Goal: Task Accomplishment & Management: Manage account settings

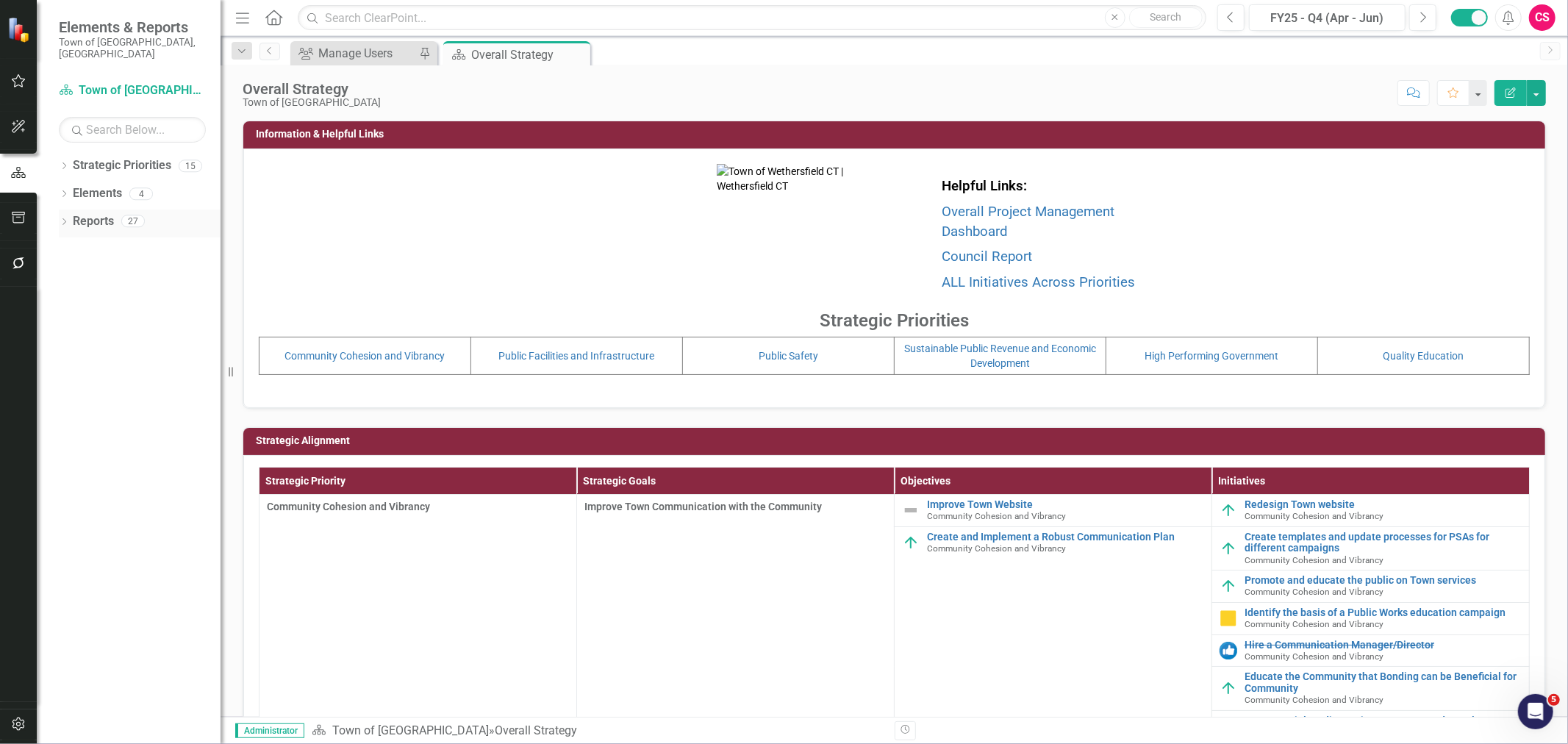
click at [67, 217] on div "Dropdown" at bounding box center [64, 223] width 11 height 13
click at [72, 406] on div "Dropdown" at bounding box center [71, 412] width 11 height 13
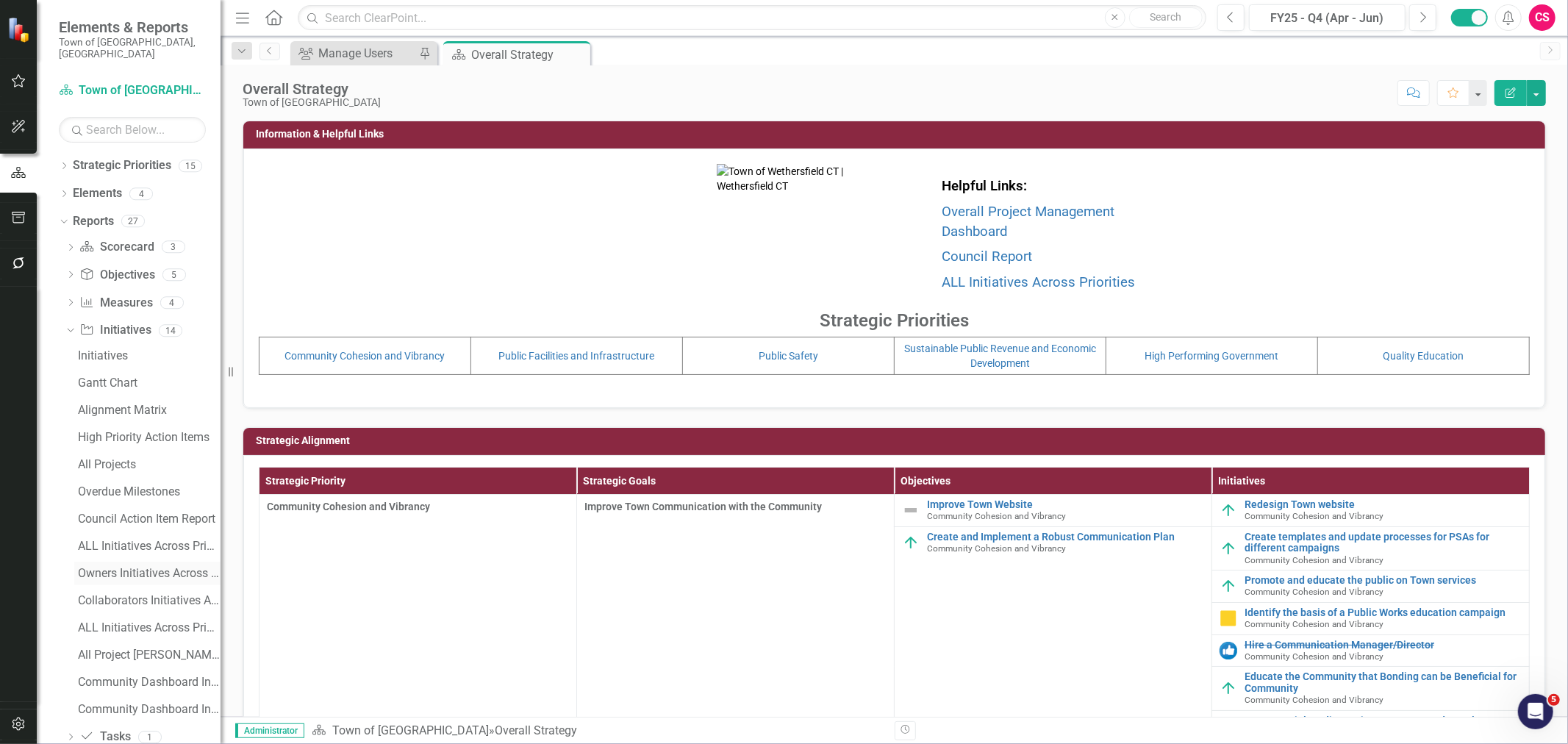
scroll to position [18, 0]
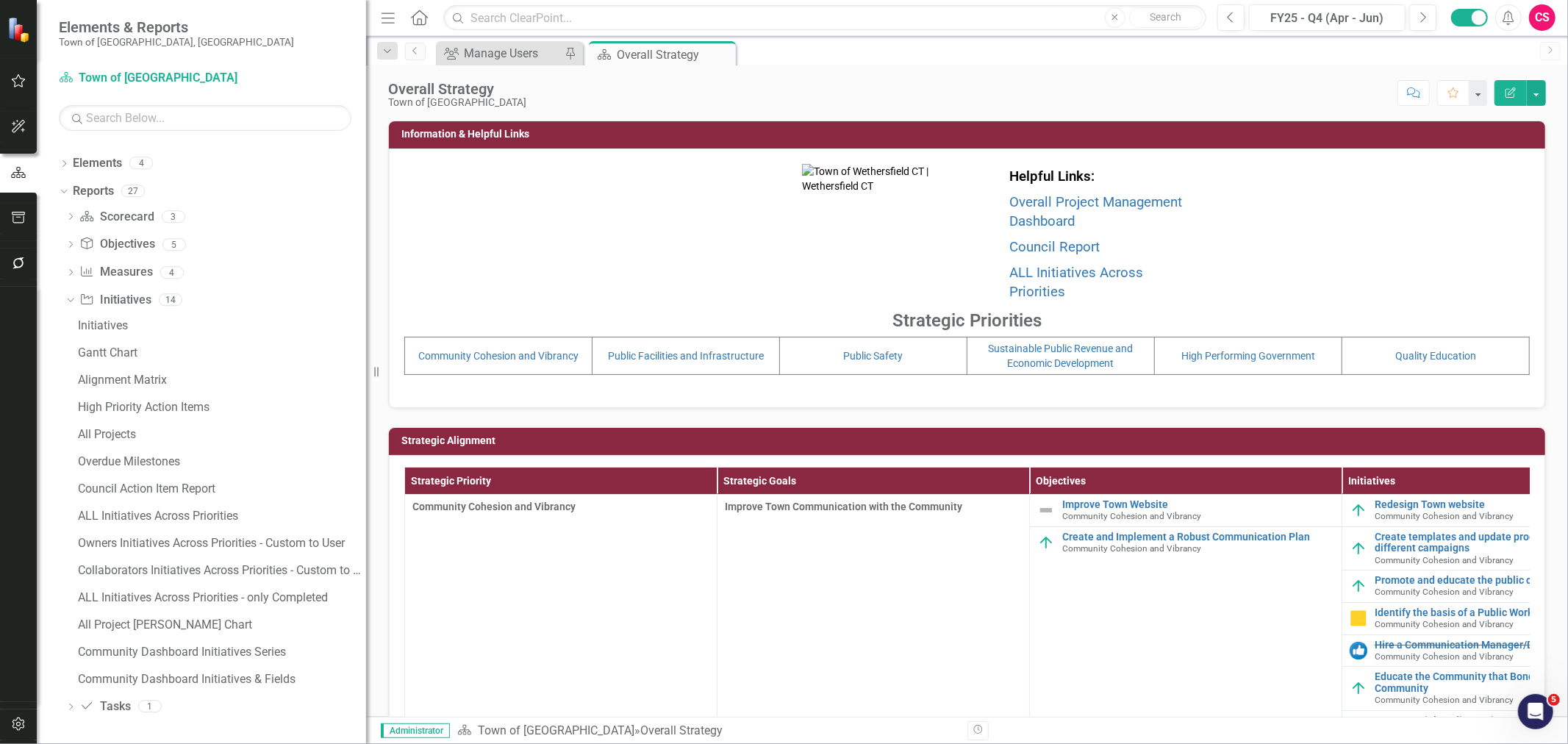
drag, startPoint x: 224, startPoint y: 606, endPoint x: 371, endPoint y: 611, distance: 147.1
click at [371, 611] on div "Resize" at bounding box center [372, 372] width 12 height 744
click at [205, 657] on div "Community Dashboard Initiatives Series" at bounding box center [225, 652] width 294 height 14
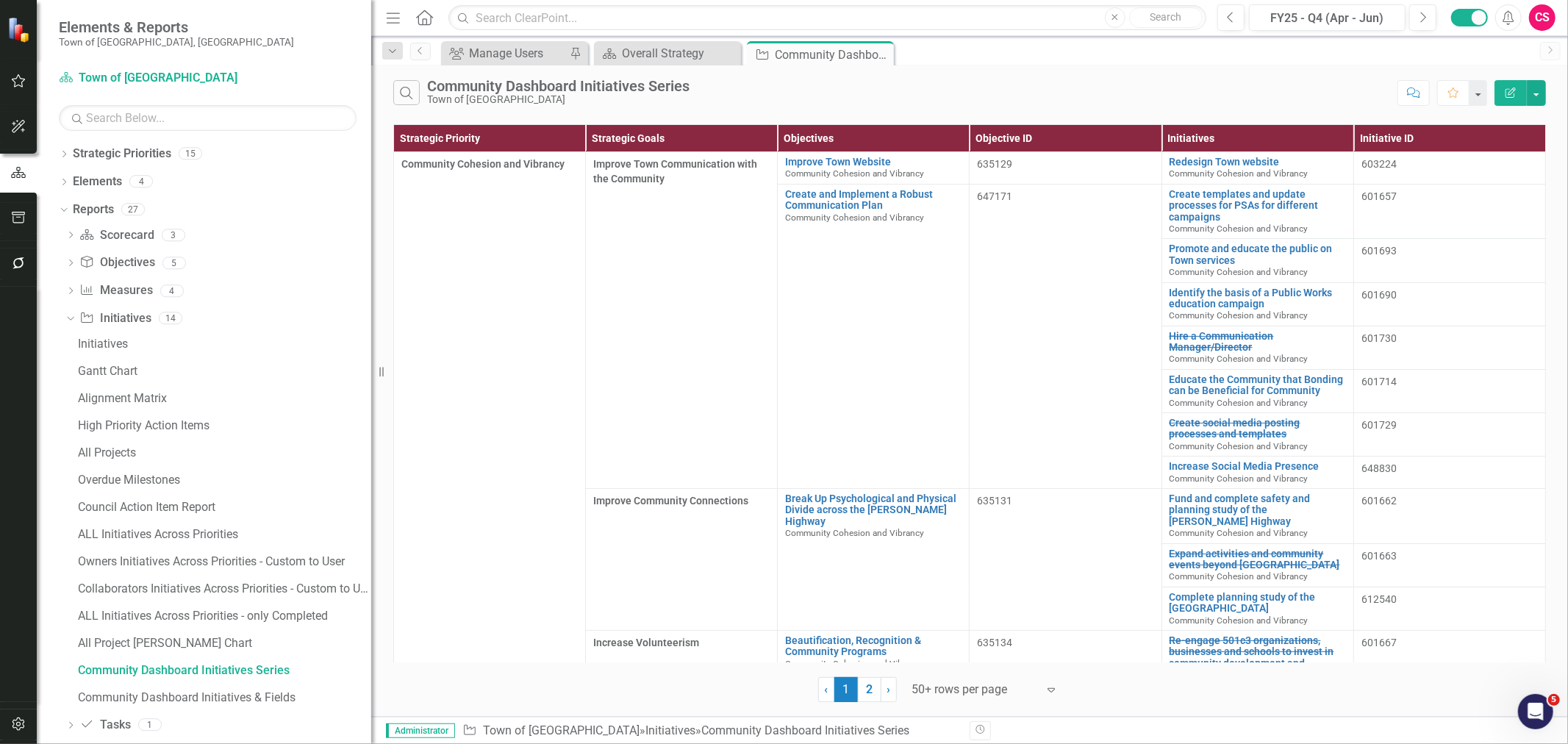
click at [1504, 100] on button "Edit Report" at bounding box center [1510, 93] width 32 height 26
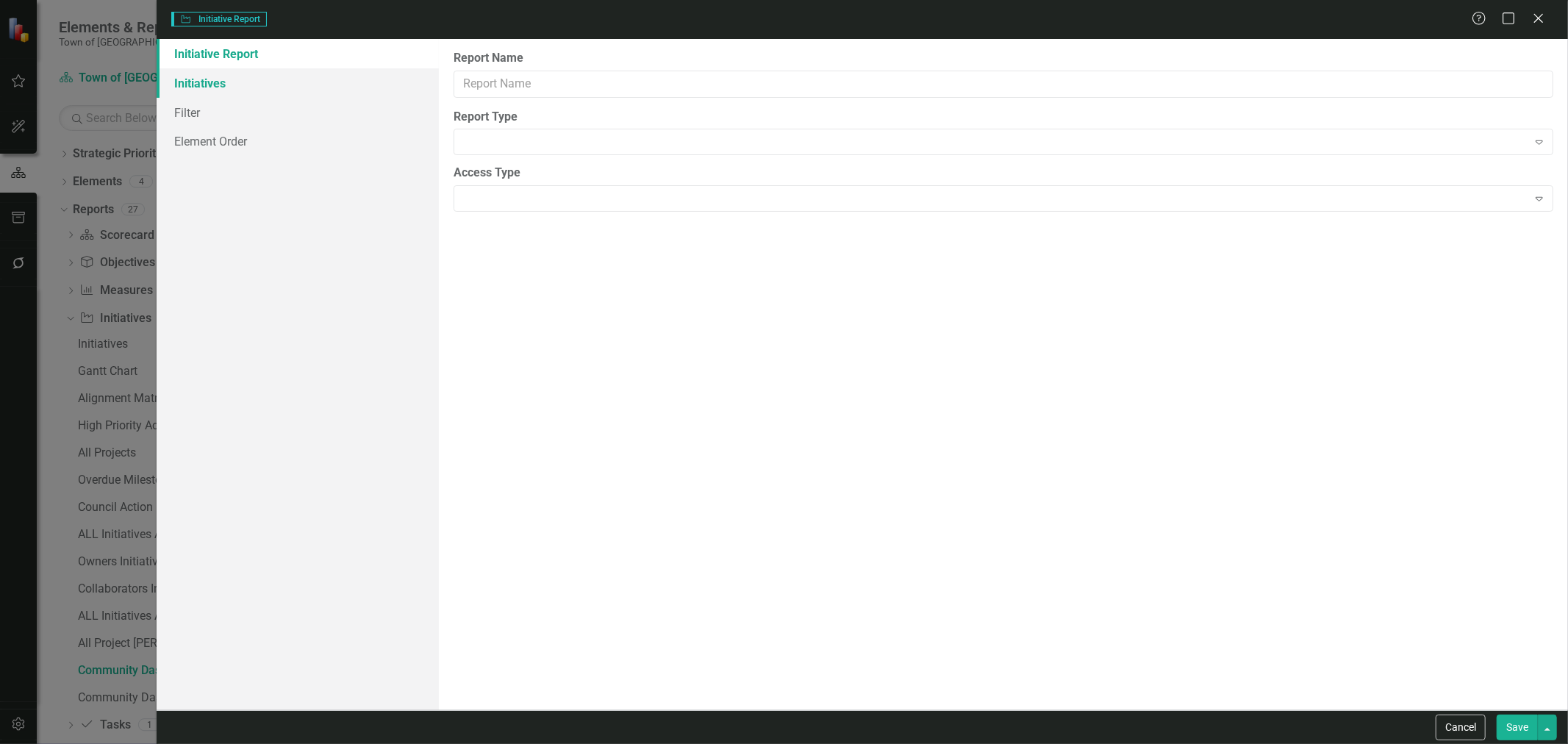
type input "Community Dashboard Initiatives Series"
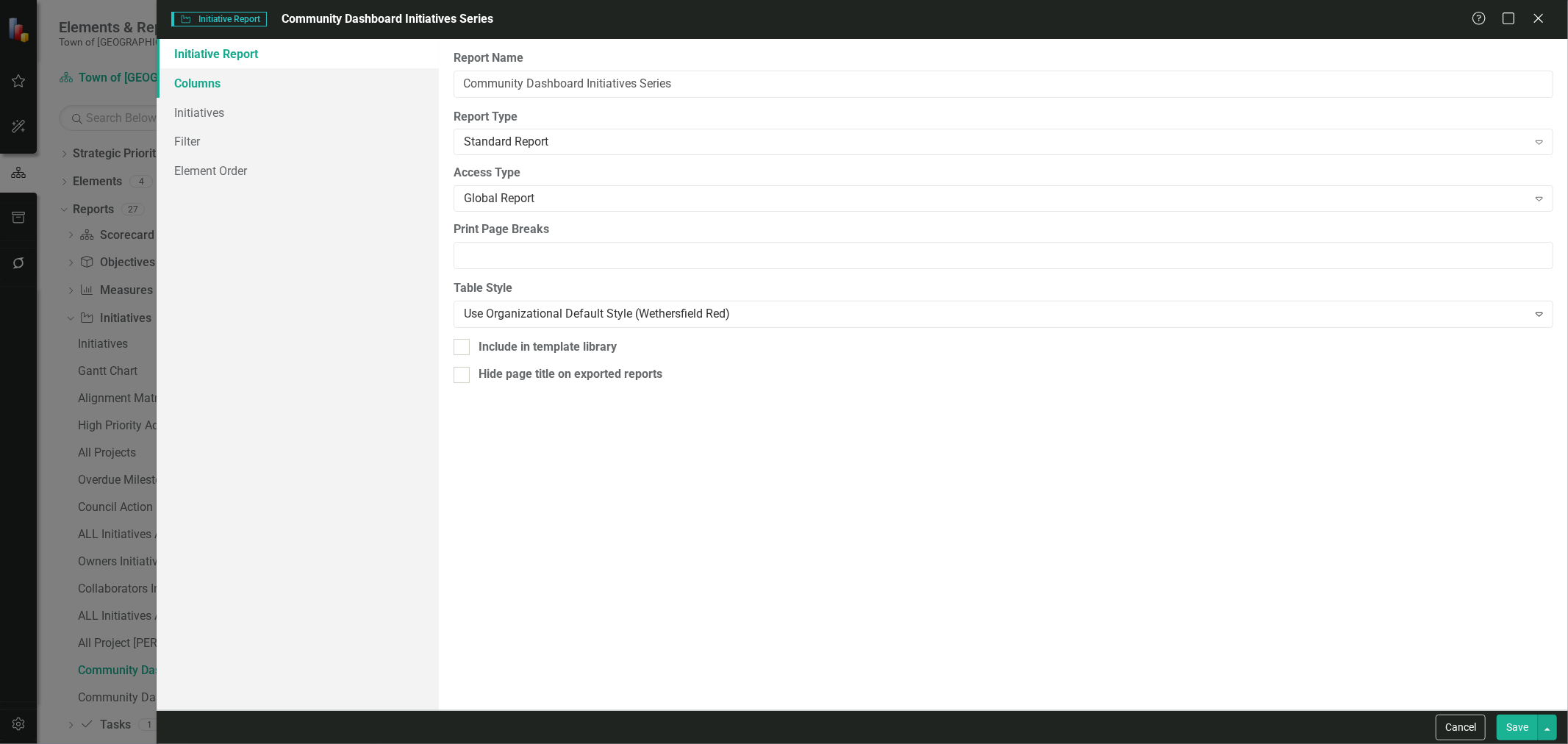
click at [229, 79] on link "Columns" at bounding box center [298, 83] width 282 height 29
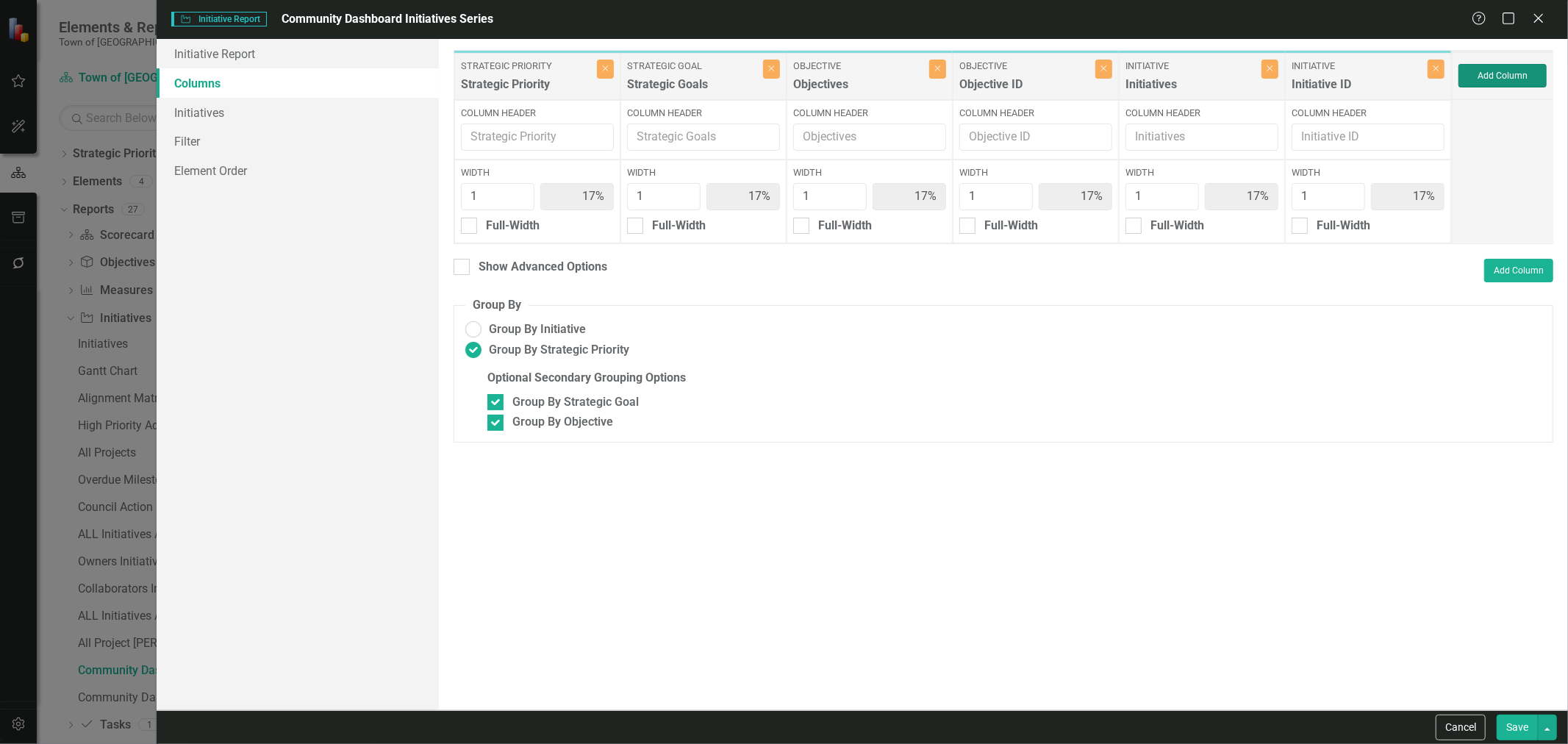
click at [1503, 77] on button "Add Column" at bounding box center [1502, 75] width 88 height 23
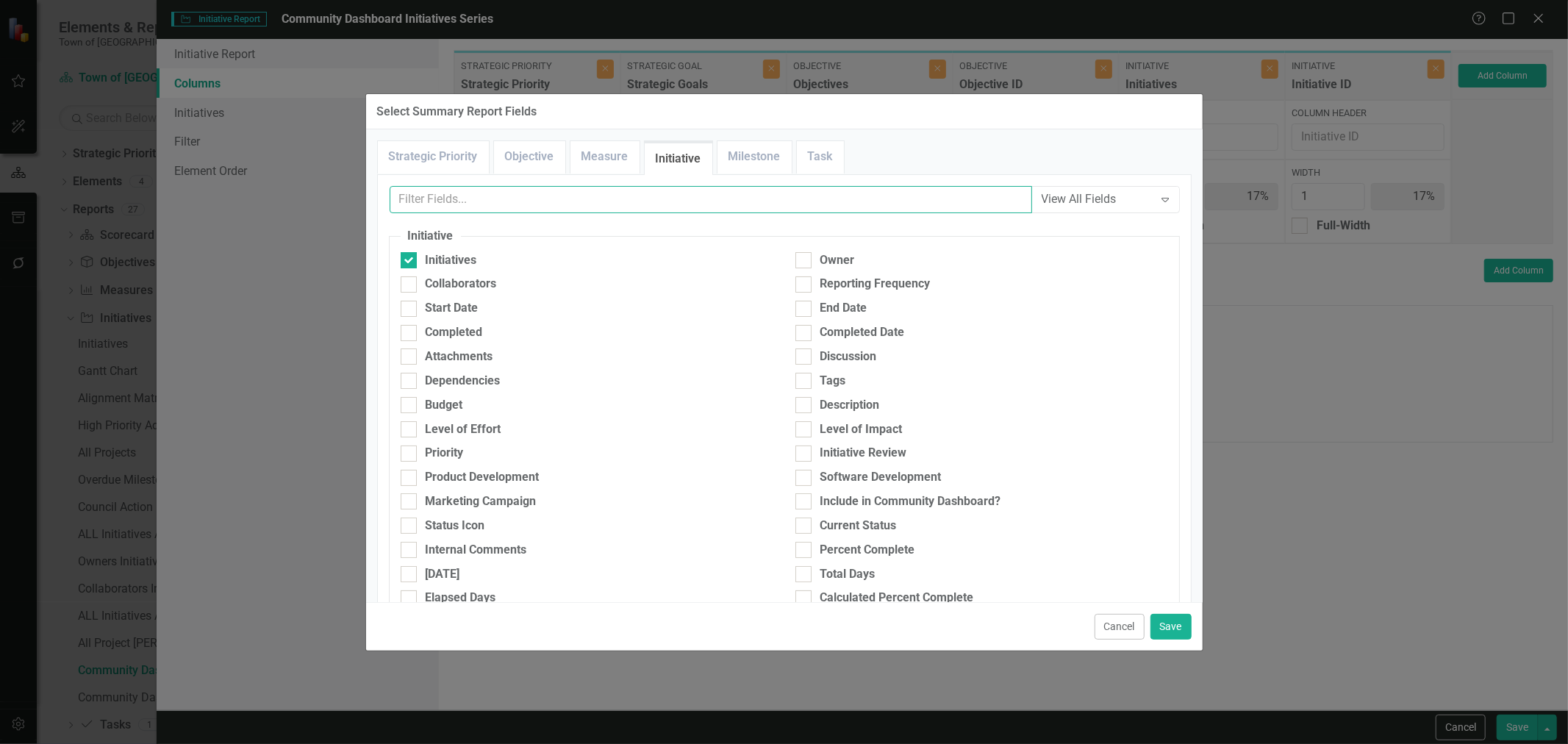
click at [568, 204] on input "text" at bounding box center [710, 200] width 642 height 27
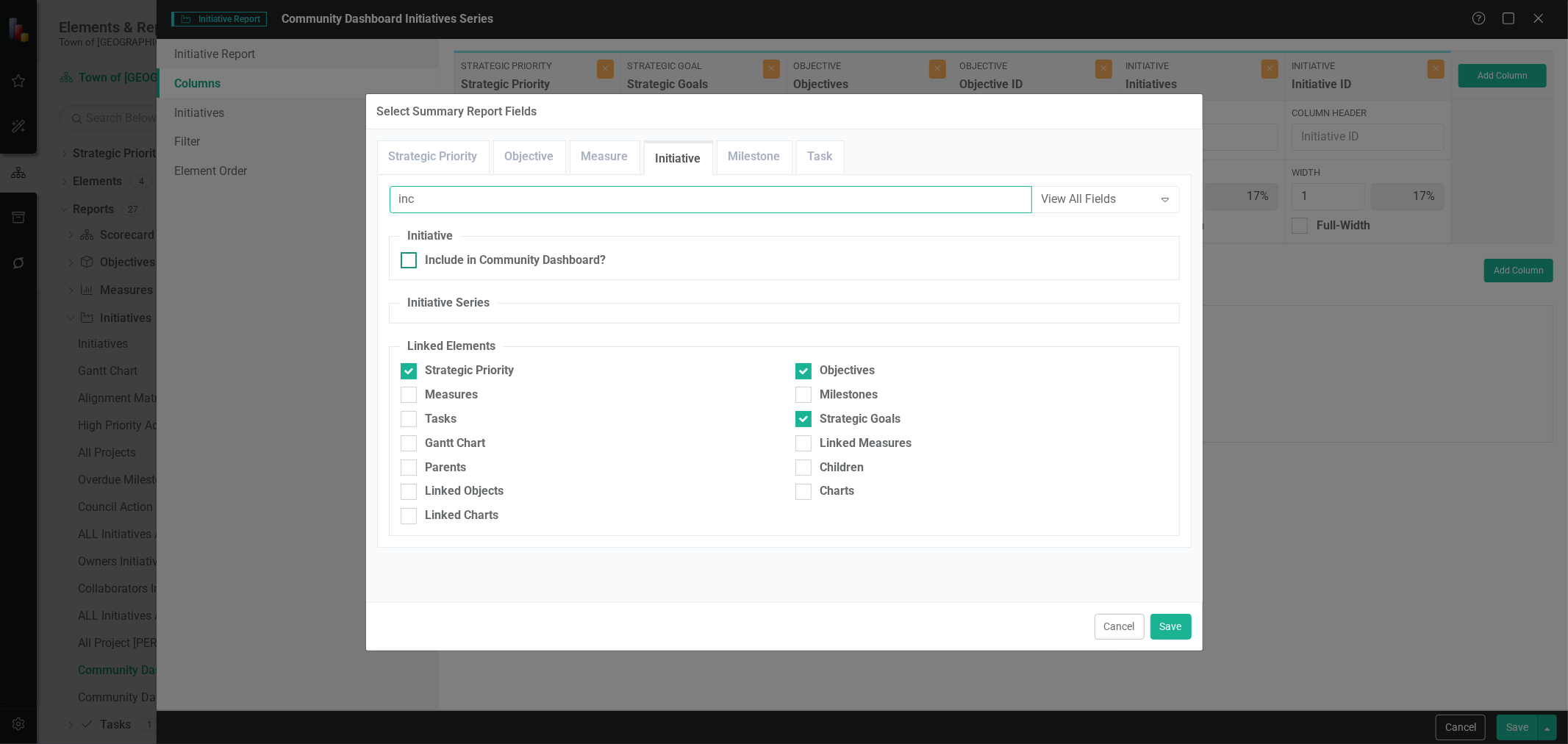
type input "inc"
click at [497, 268] on div "Include in Community Dashboard?" at bounding box center [516, 261] width 181 height 17
click at [411, 262] on input "Include in Community Dashboard?" at bounding box center [406, 257] width 10 height 10
checkbox input "true"
click at [1180, 637] on button "Save" at bounding box center [1171, 627] width 42 height 26
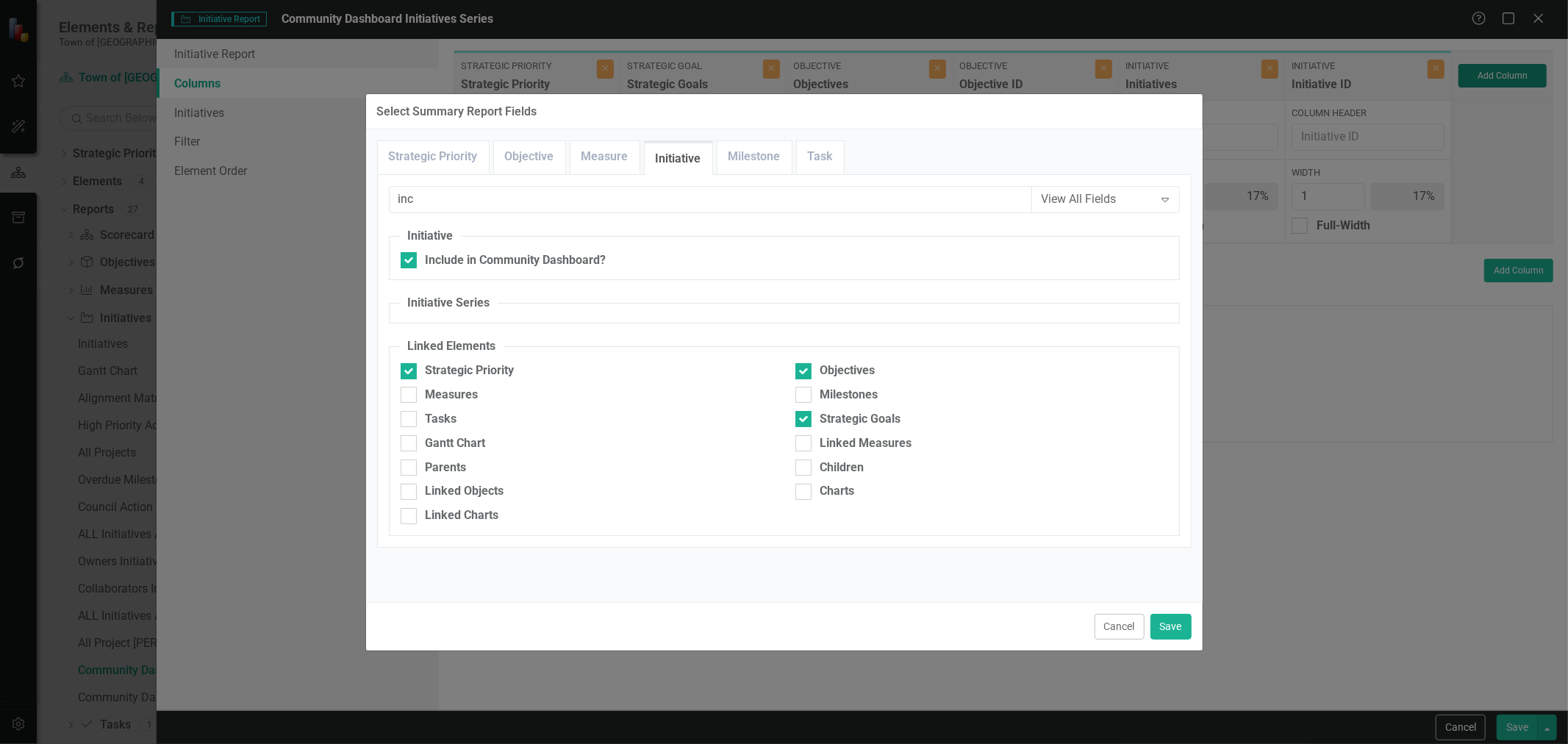
type input "14%"
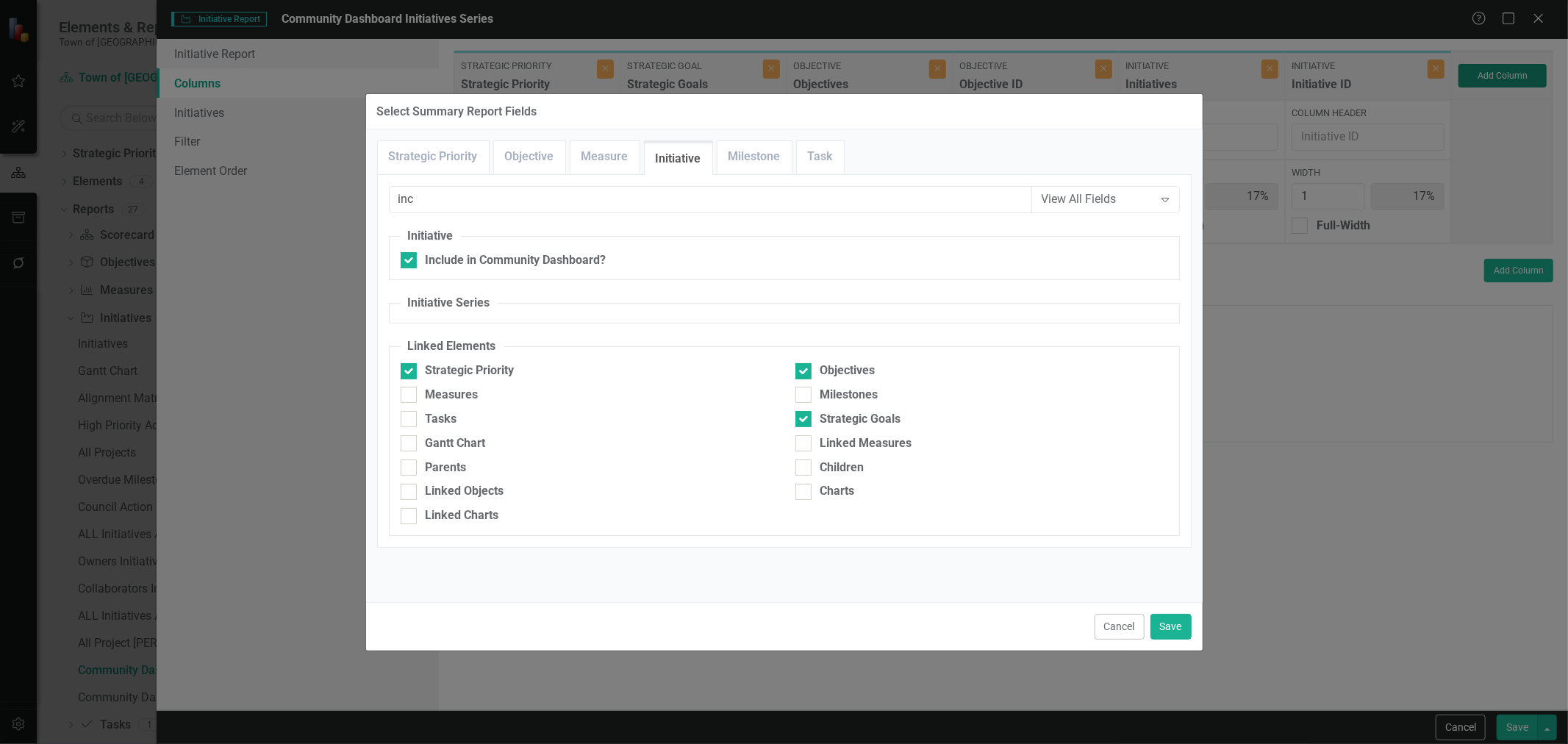
type input "14%"
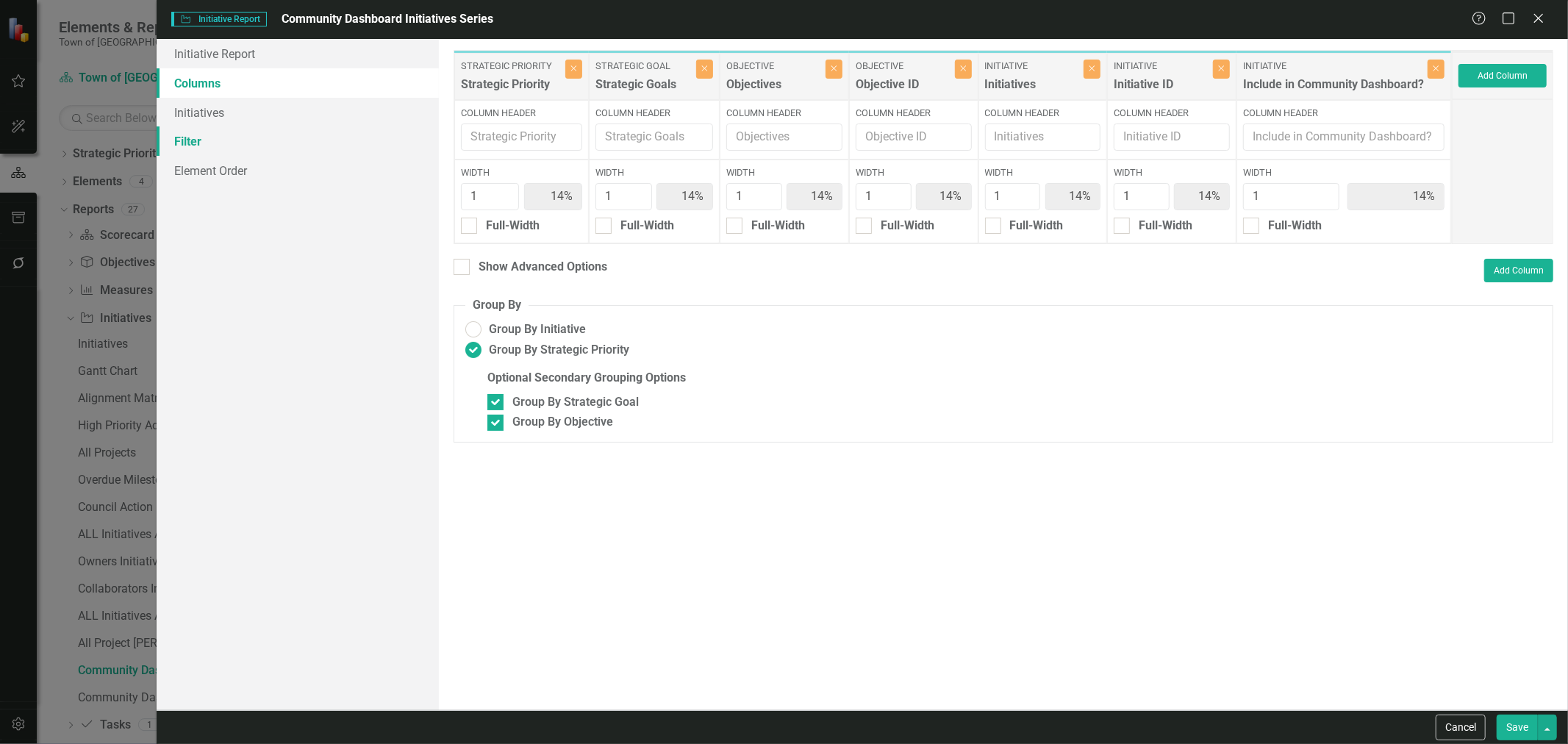
click at [307, 134] on link "Filter" at bounding box center [298, 141] width 282 height 29
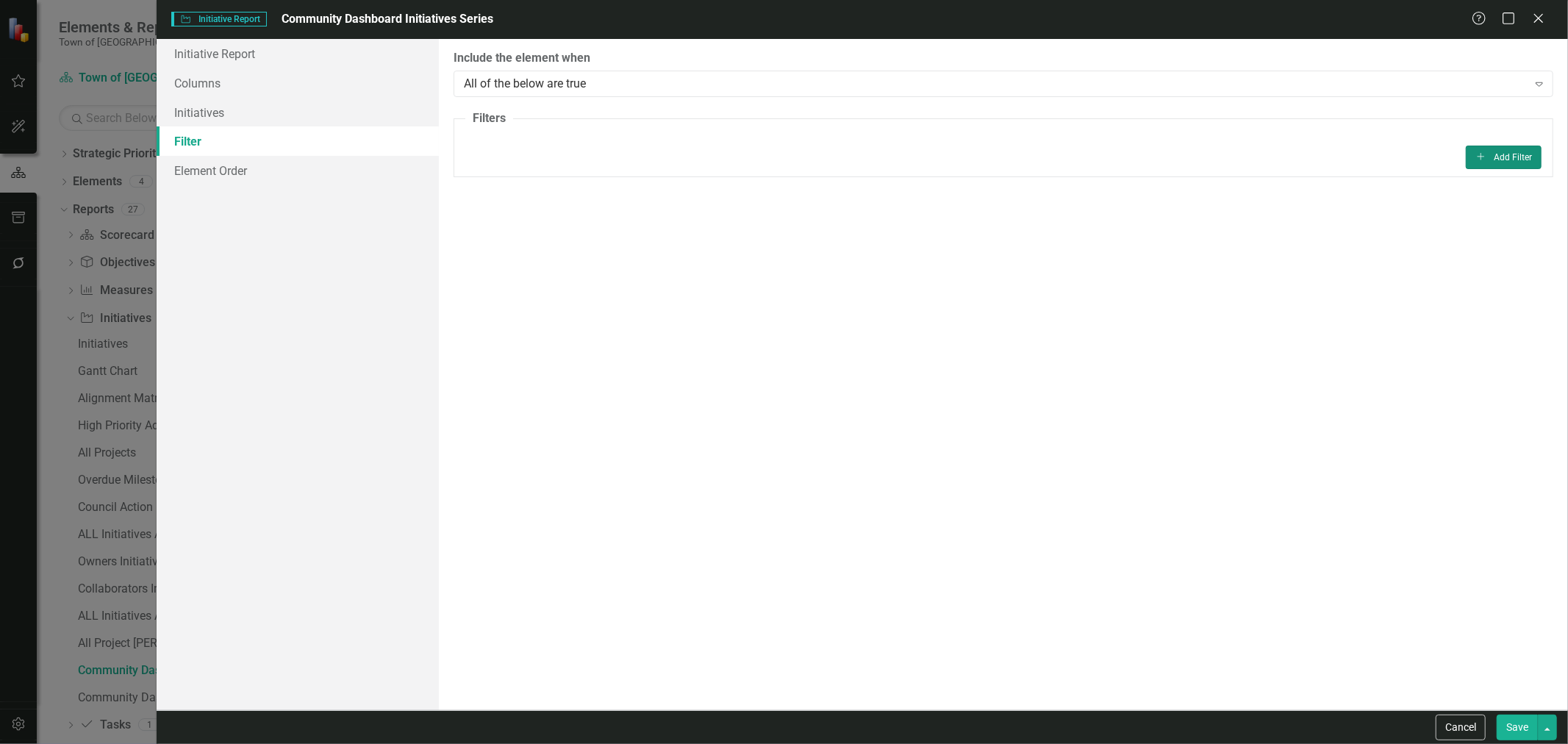
click at [1539, 156] on button "Add Add Filter" at bounding box center [1504, 157] width 75 height 23
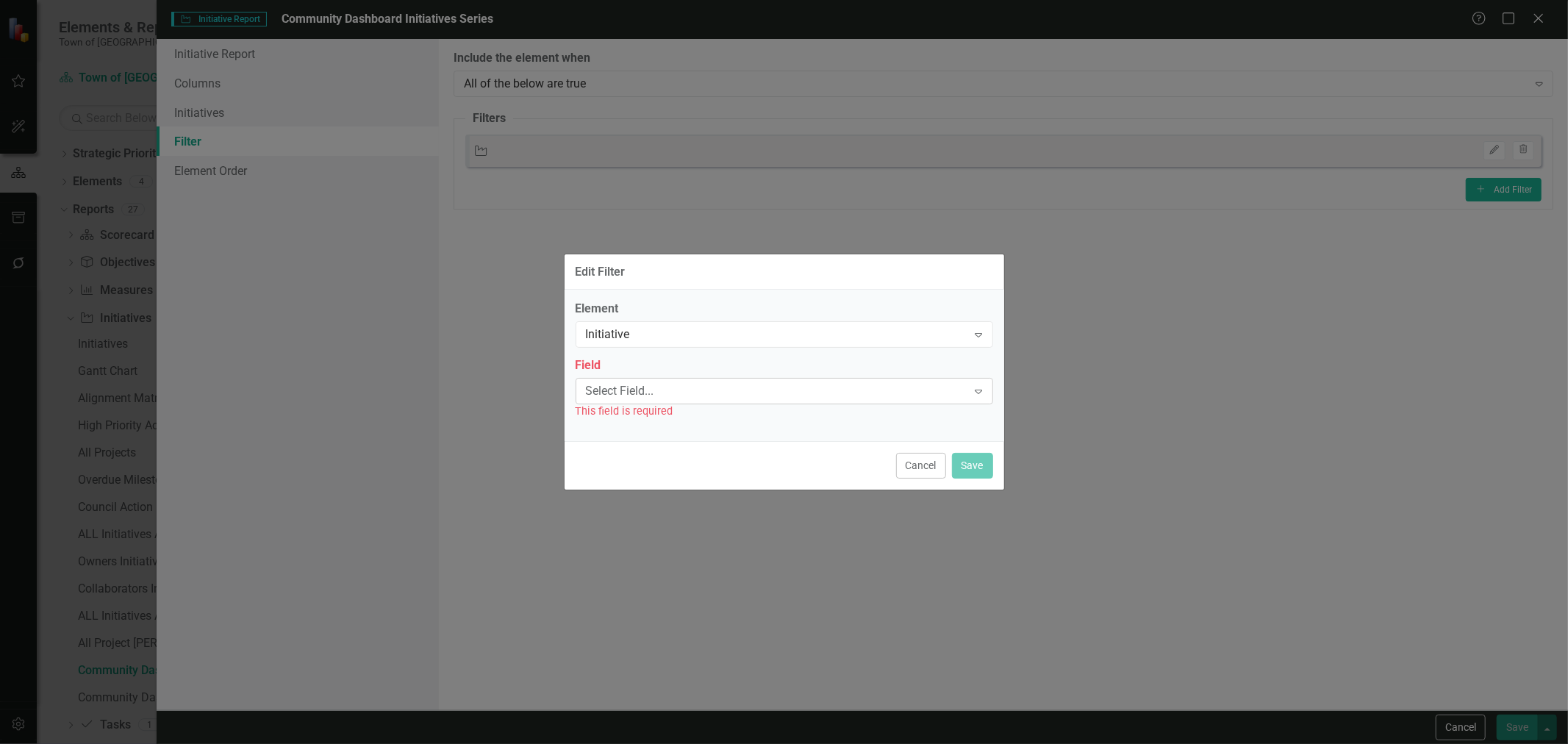
click at [649, 389] on div "Select Field..." at bounding box center [777, 391] width 382 height 17
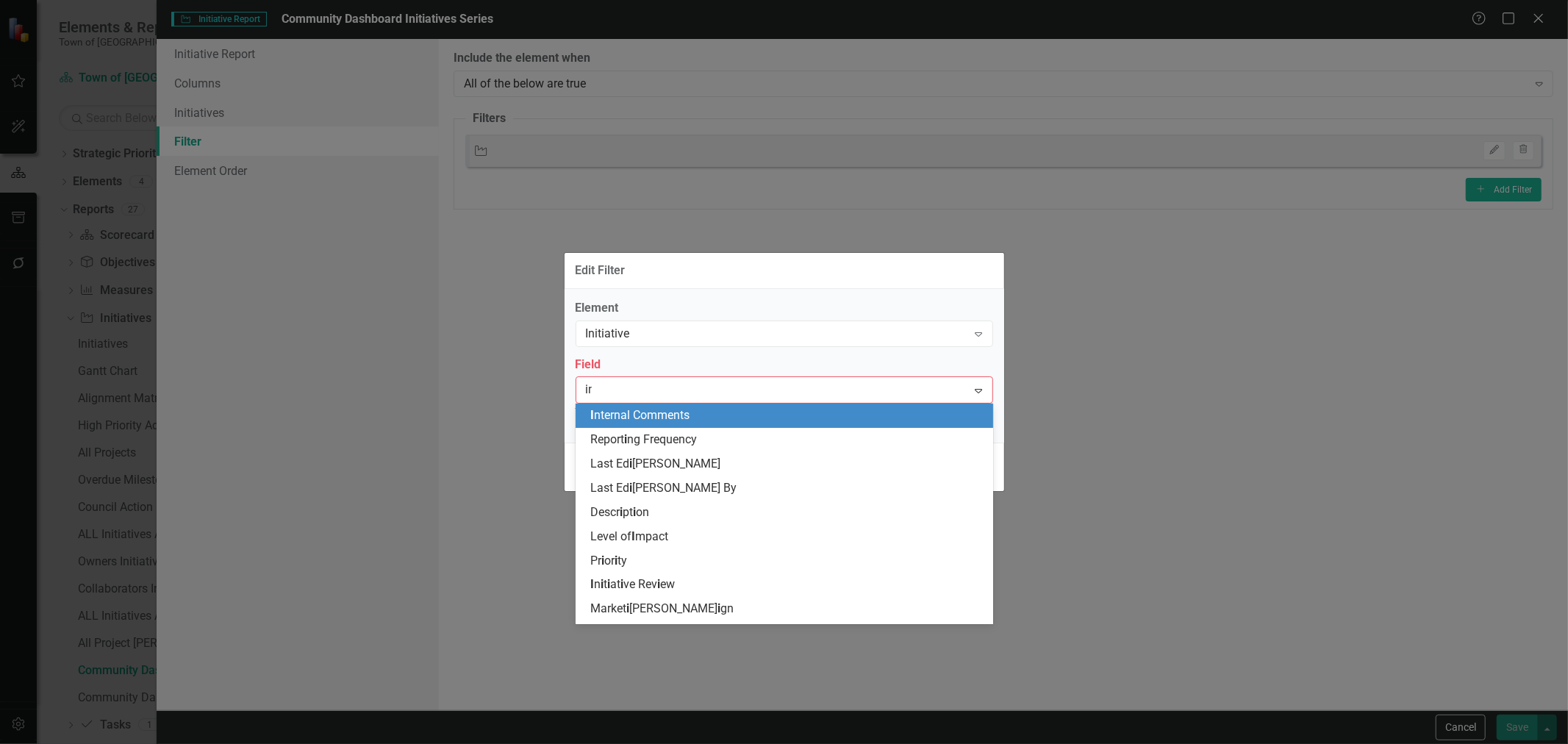
type input "inc"
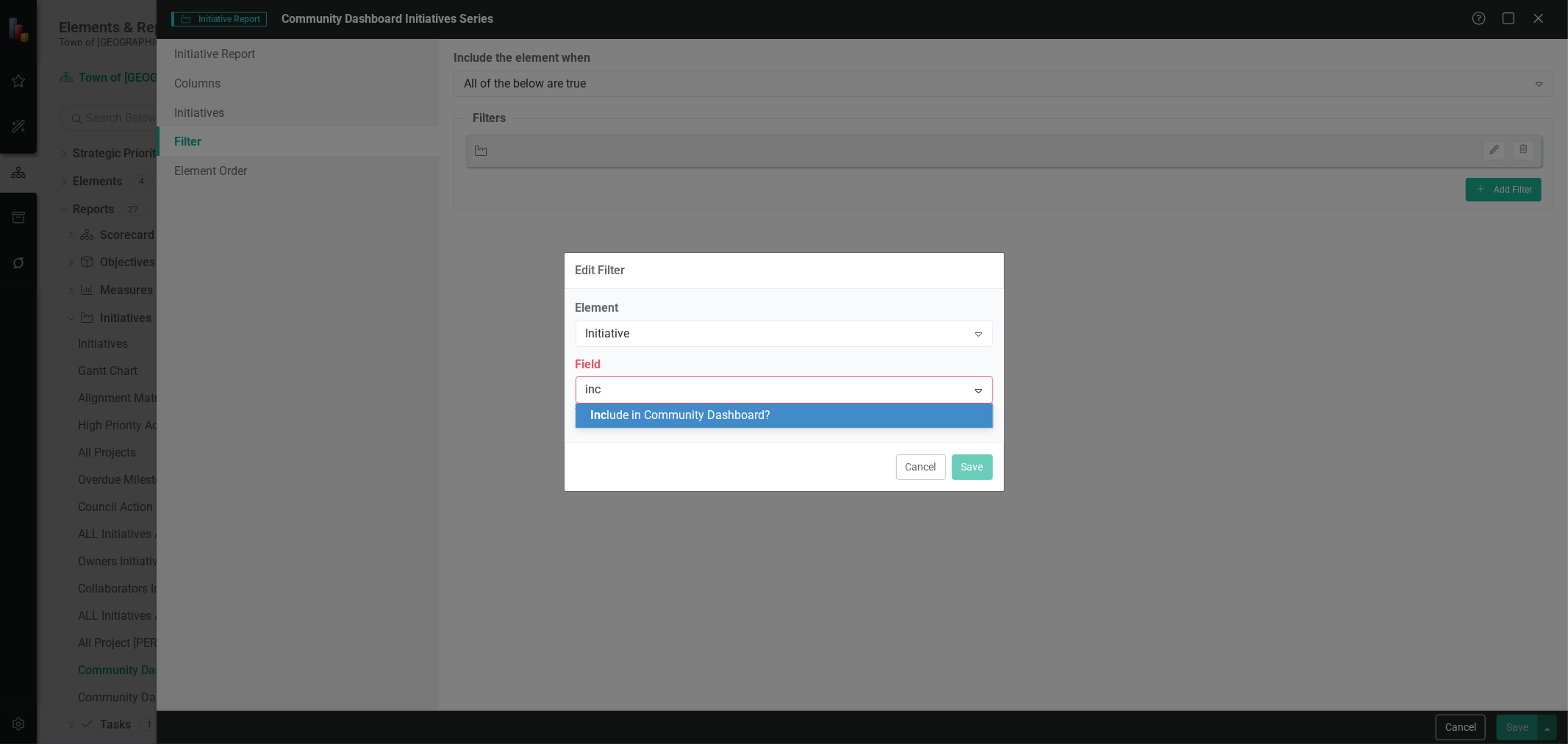
click at [625, 423] on div "Inc lude in Community Dashboard?" at bounding box center [787, 416] width 394 height 17
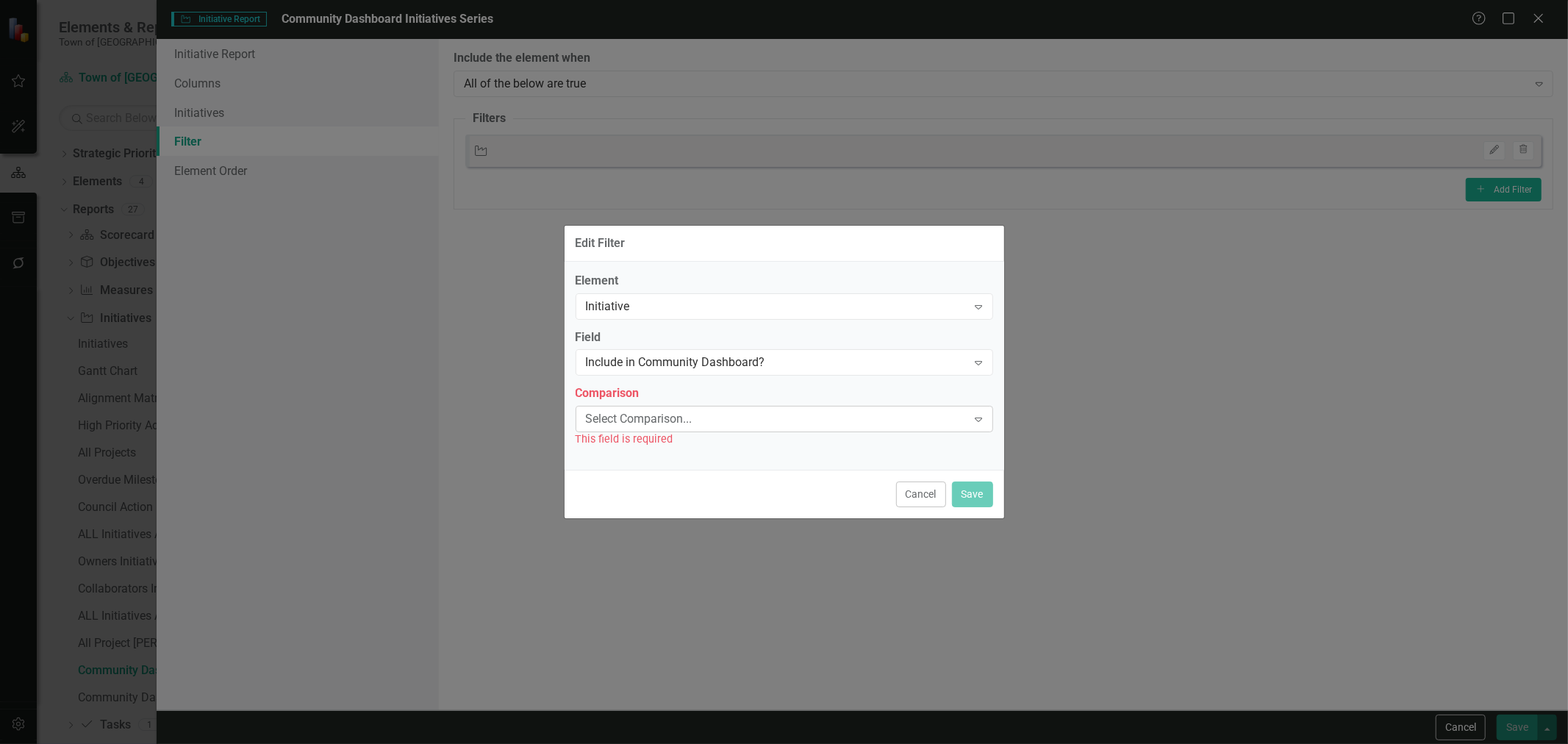
click at [620, 434] on div "This field is required" at bounding box center [784, 440] width 417 height 17
click at [611, 430] on div "Select Comparison... Expand" at bounding box center [784, 418] width 417 height 26
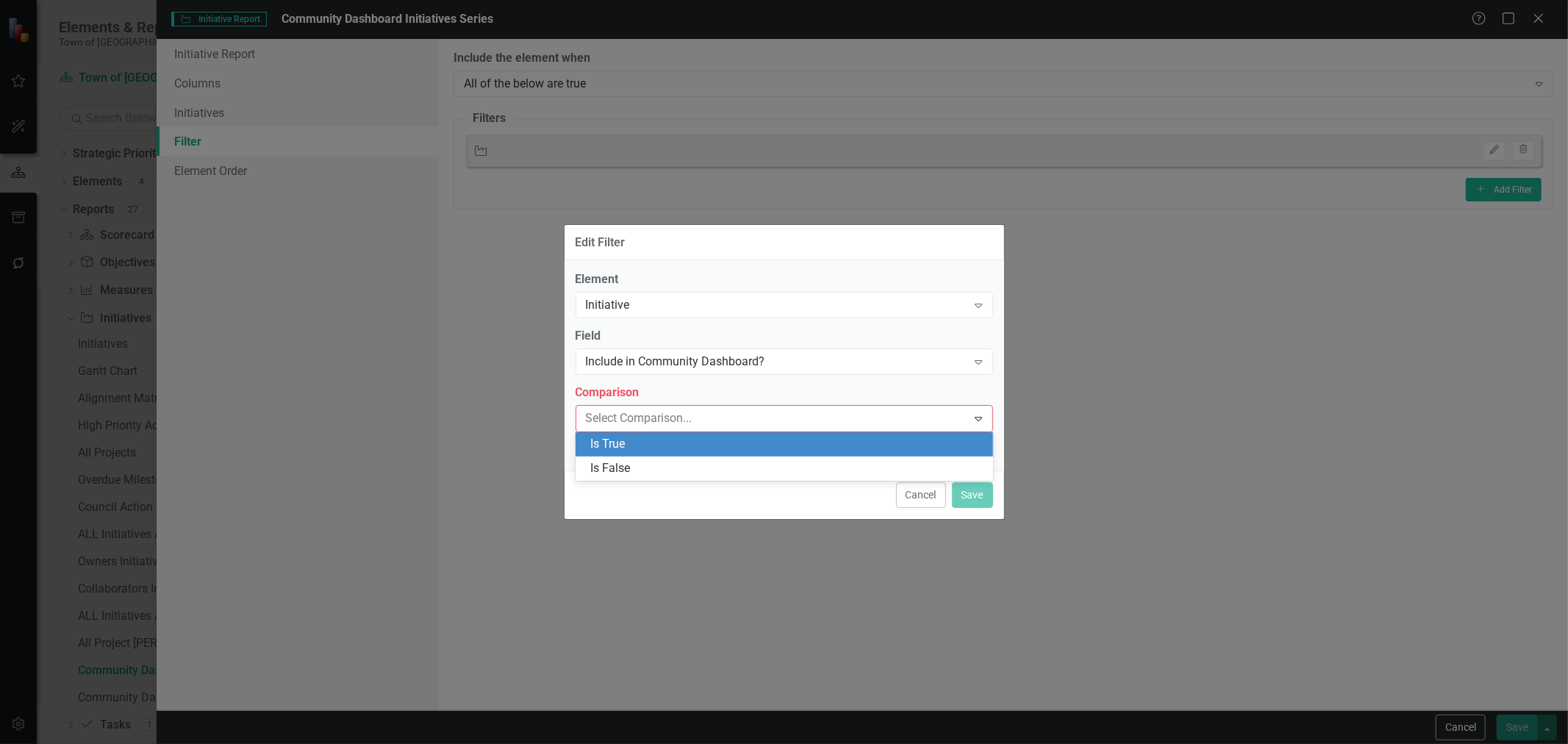
click at [620, 443] on div "Is True" at bounding box center [787, 444] width 394 height 17
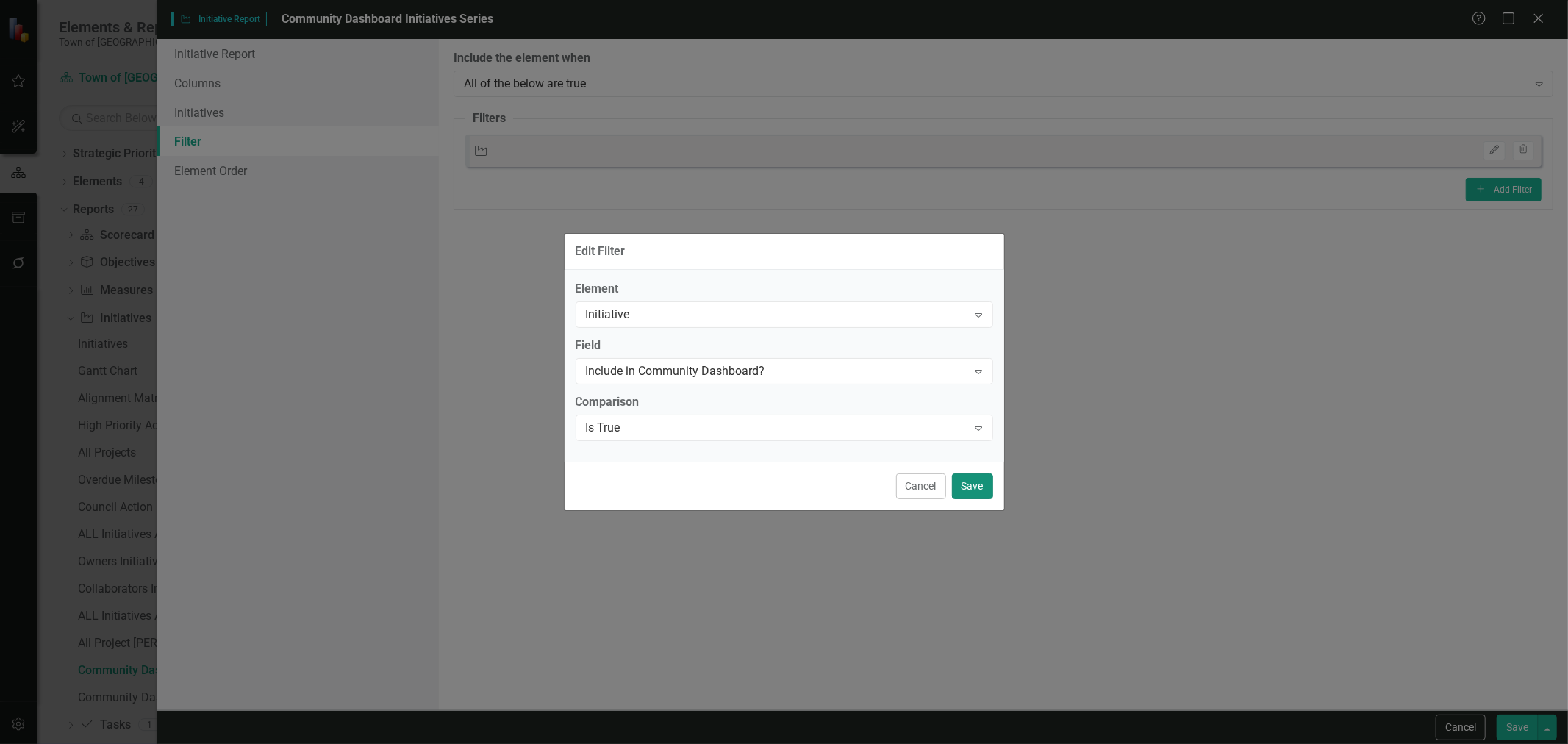
click at [977, 496] on button "Save" at bounding box center [973, 486] width 42 height 26
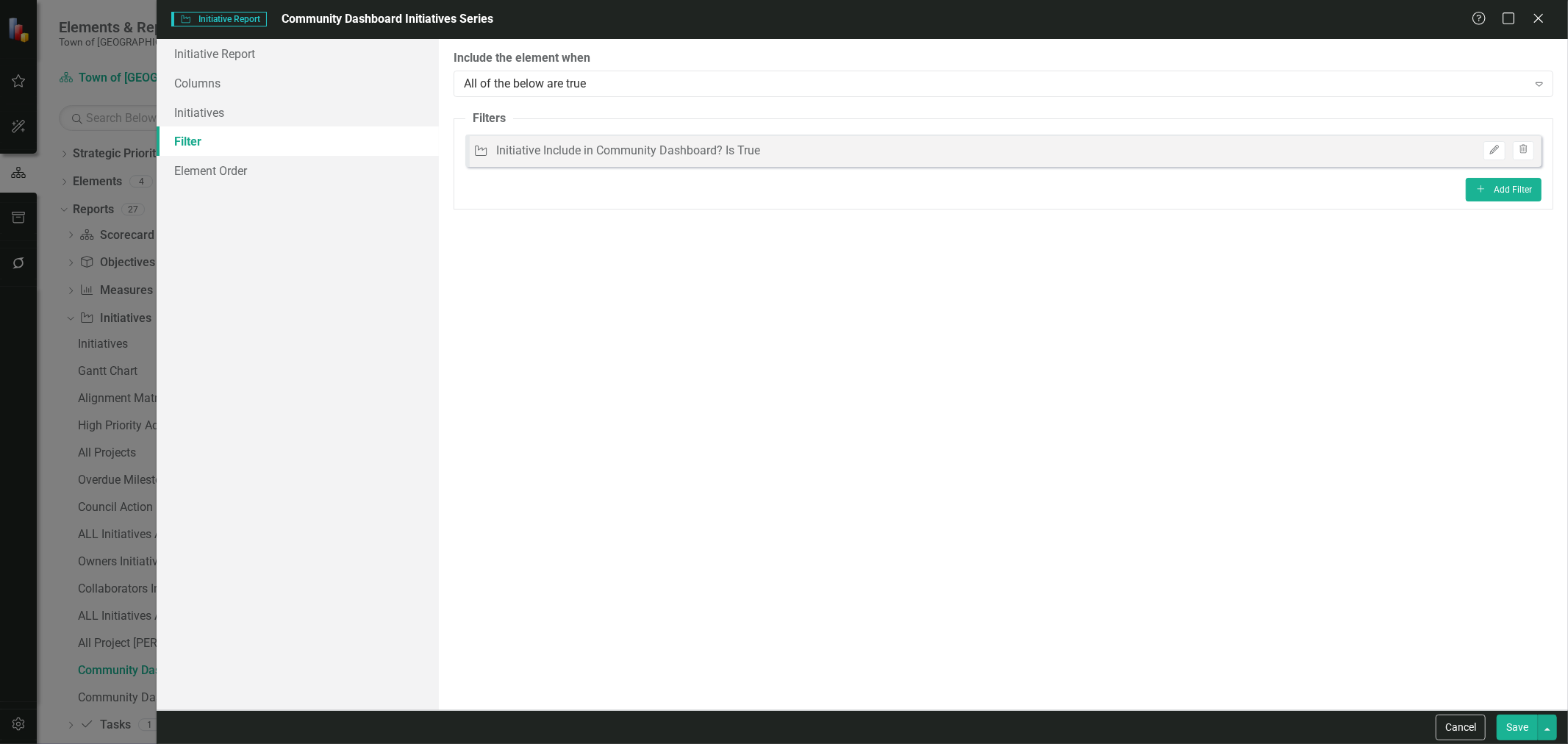
click at [1497, 719] on button "Save" at bounding box center [1518, 728] width 42 height 26
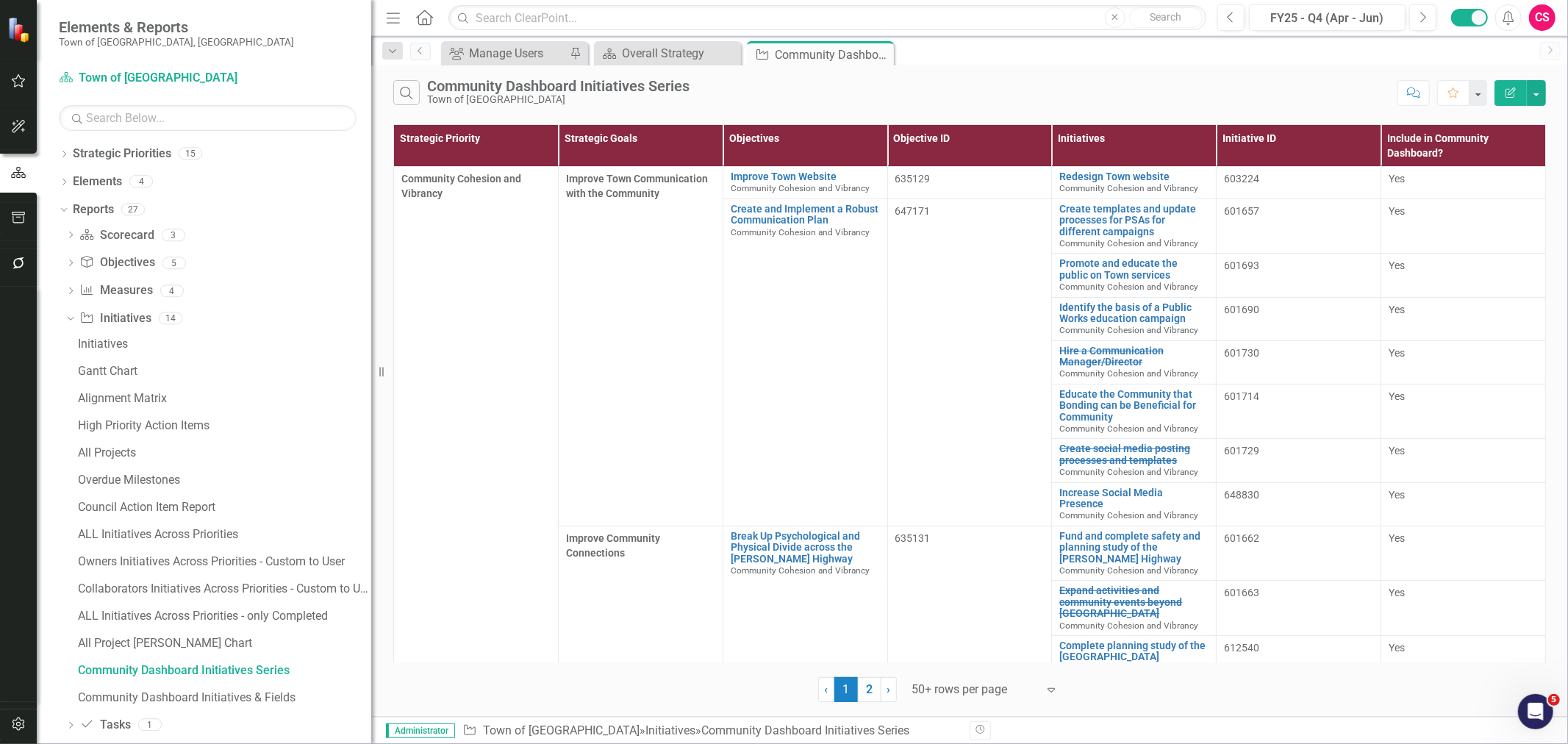
click at [1517, 91] on icon "Edit Report" at bounding box center [1511, 93] width 14 height 11
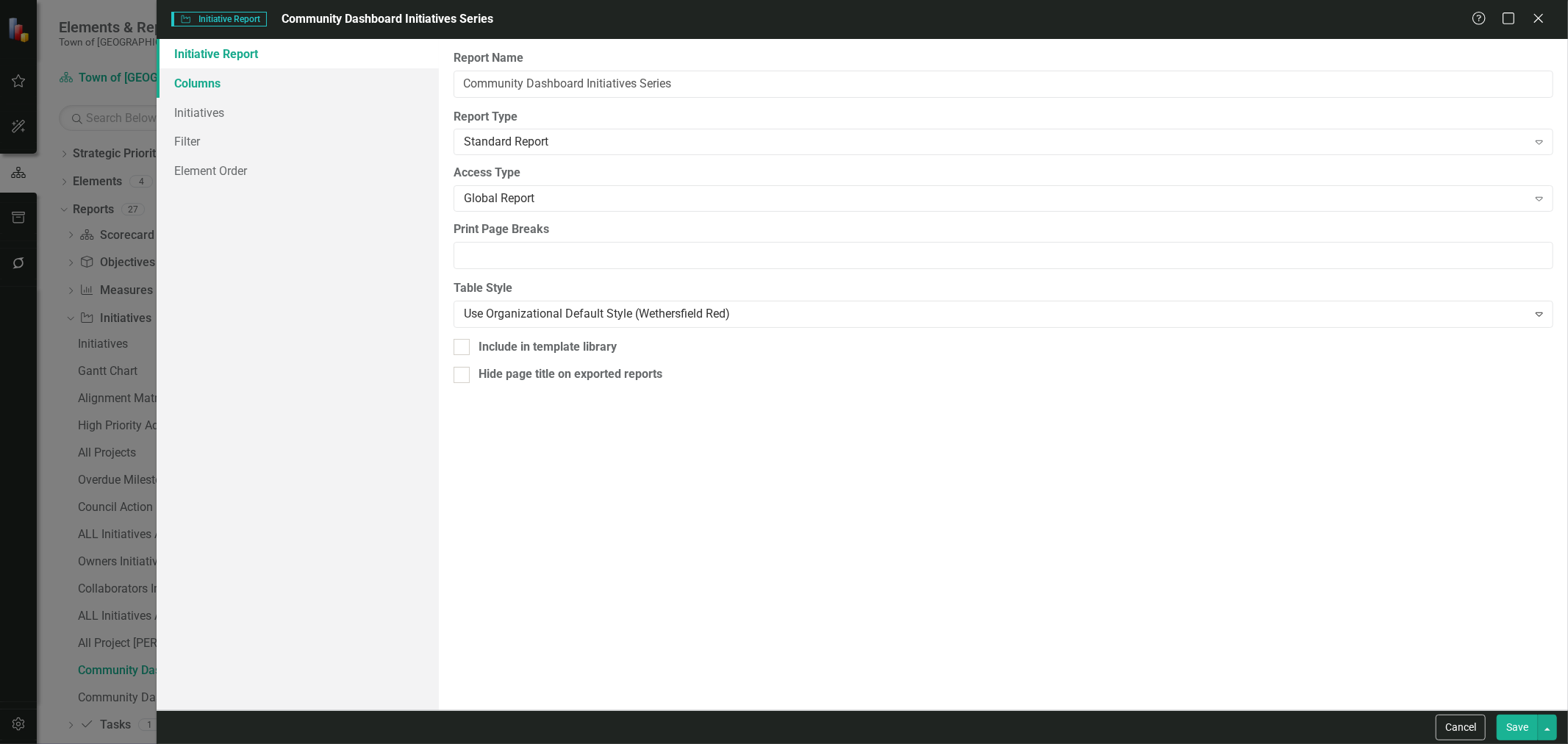
click at [305, 85] on link "Columns" at bounding box center [298, 83] width 282 height 29
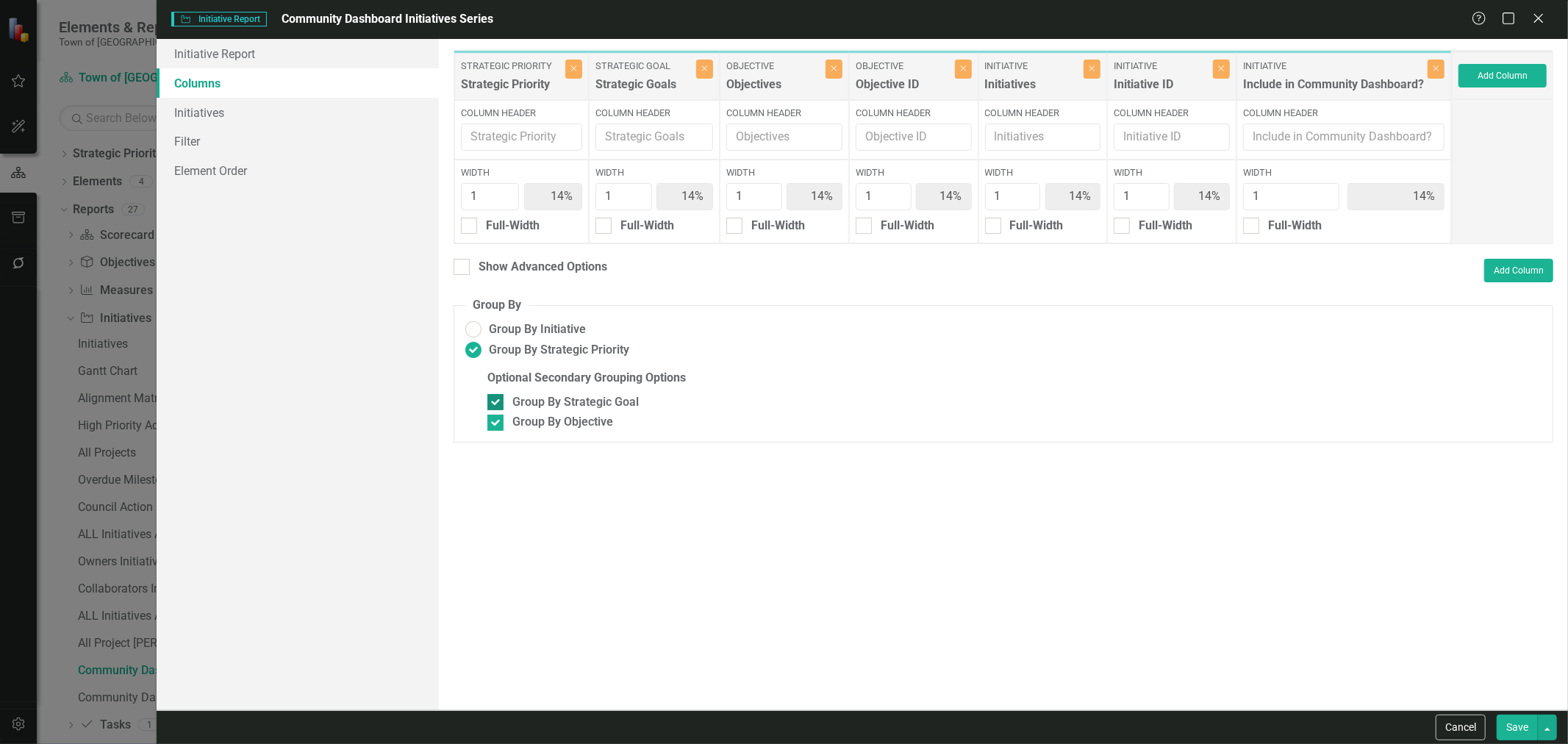
click at [550, 409] on div "Group By Strategic Goal" at bounding box center [576, 403] width 127 height 17
click at [498, 404] on input "Group By Strategic Goal" at bounding box center [493, 399] width 10 height 10
checkbox input "false"
click at [522, 331] on span "Group By Initiative" at bounding box center [537, 330] width 97 height 17
click at [485, 331] on input "Group By Initiative" at bounding box center [474, 330] width 23 height 23
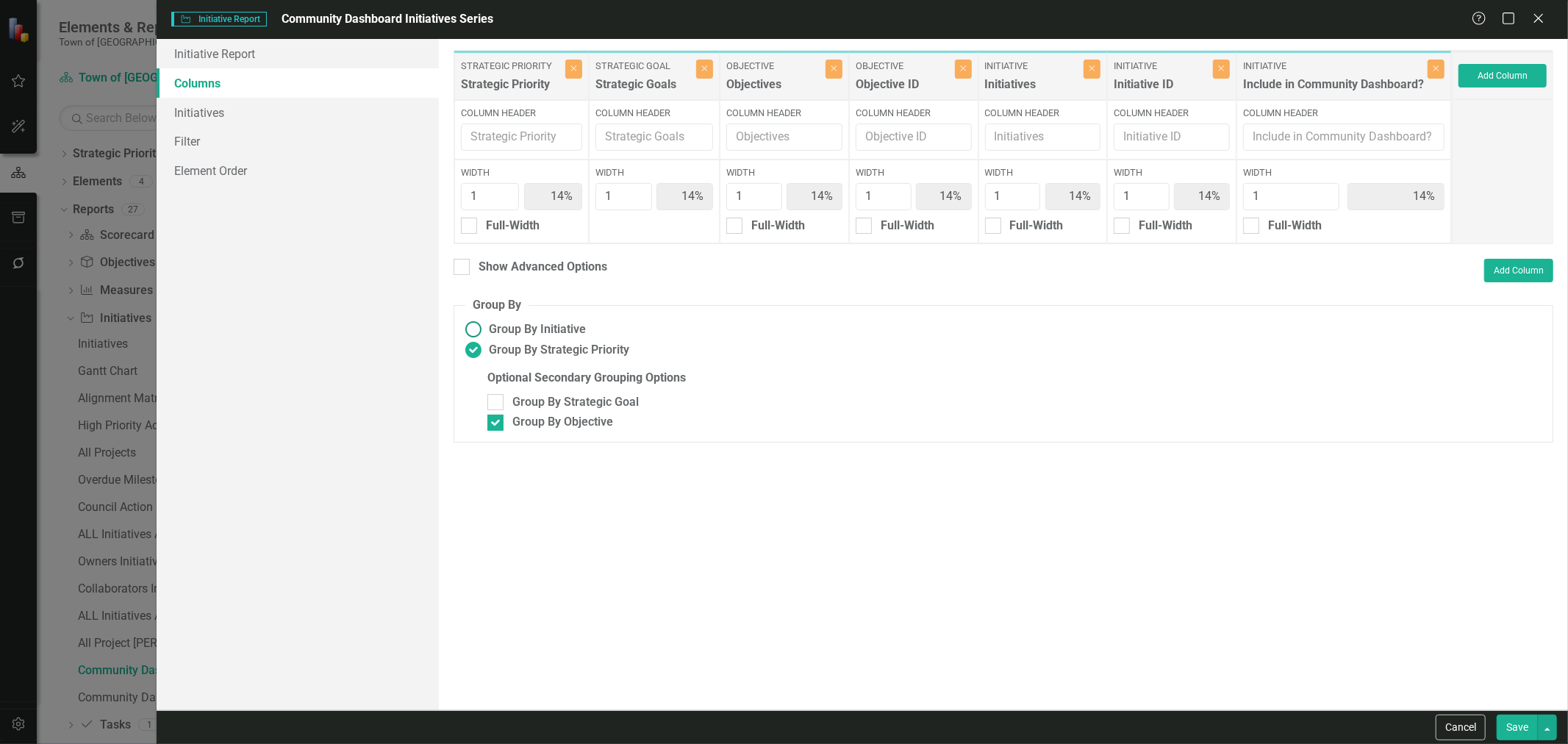
radio input "true"
checkbox input "false"
click at [1520, 729] on button "Save" at bounding box center [1518, 728] width 42 height 26
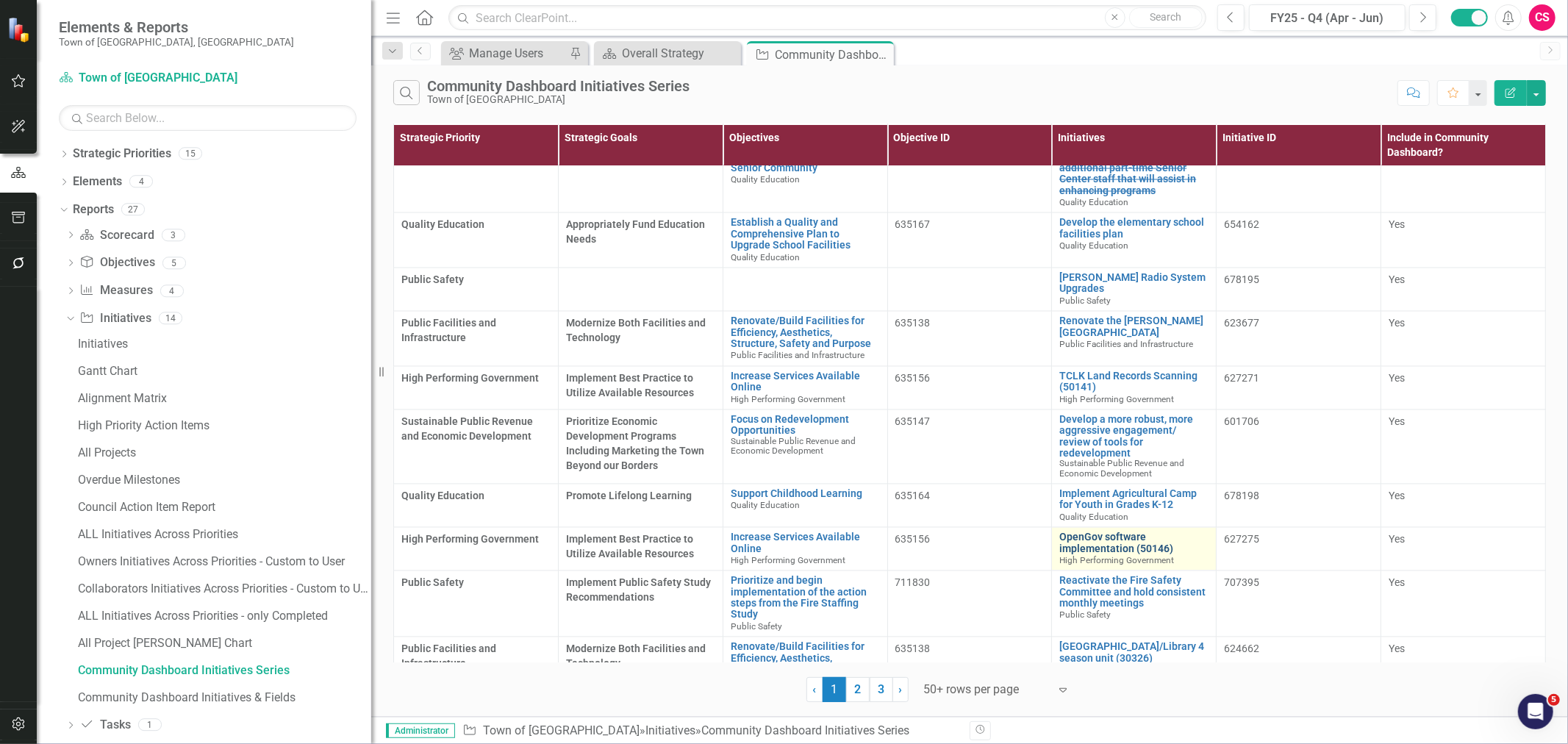
scroll to position [2486, 0]
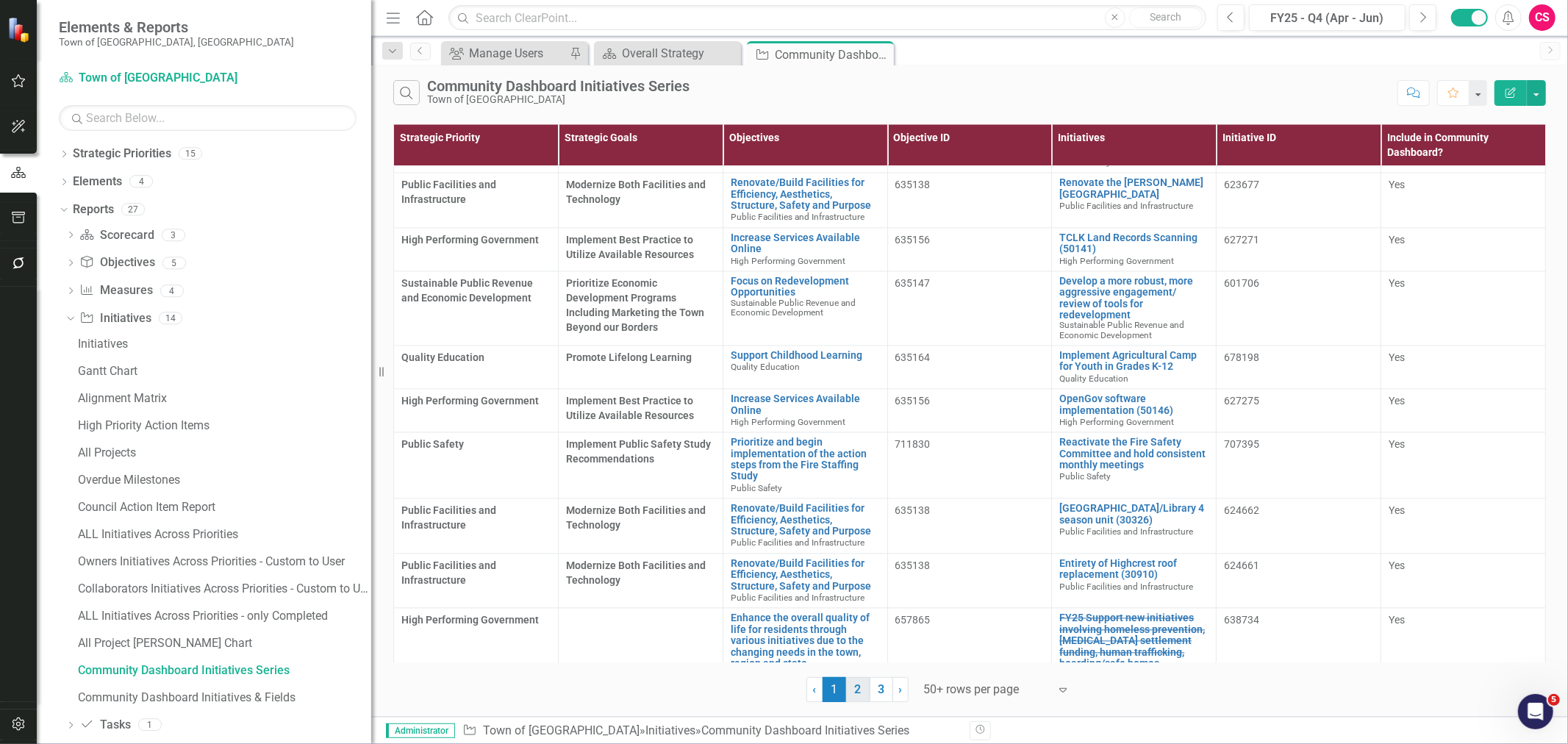
click at [855, 685] on link "2" at bounding box center [858, 690] width 23 height 25
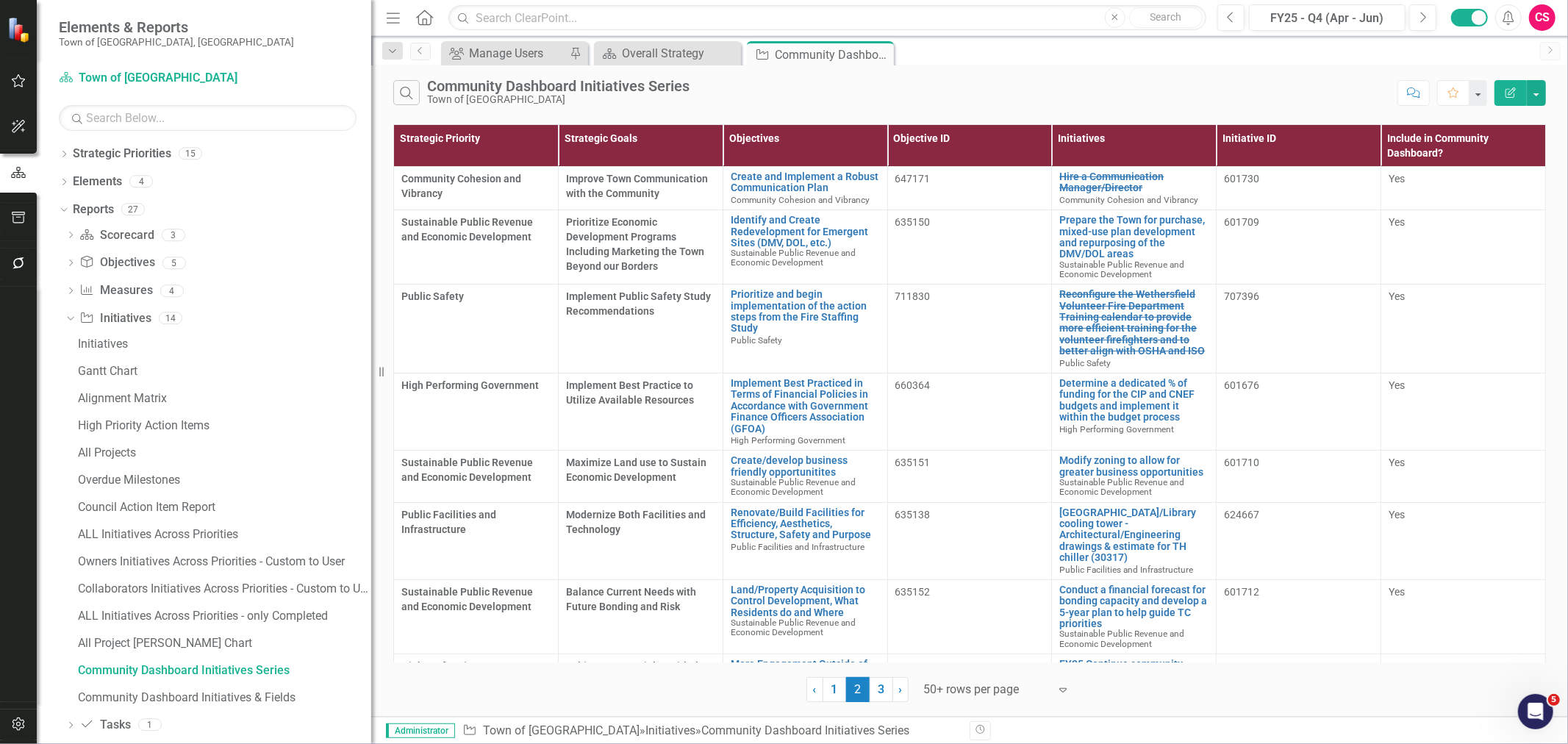
click at [1510, 112] on div "Search Community Dashboard Initiatives Series Town of Wethersfield Comment Favo…" at bounding box center [969, 89] width 1197 height 47
click at [1509, 101] on button "Edit Report" at bounding box center [1510, 93] width 32 height 26
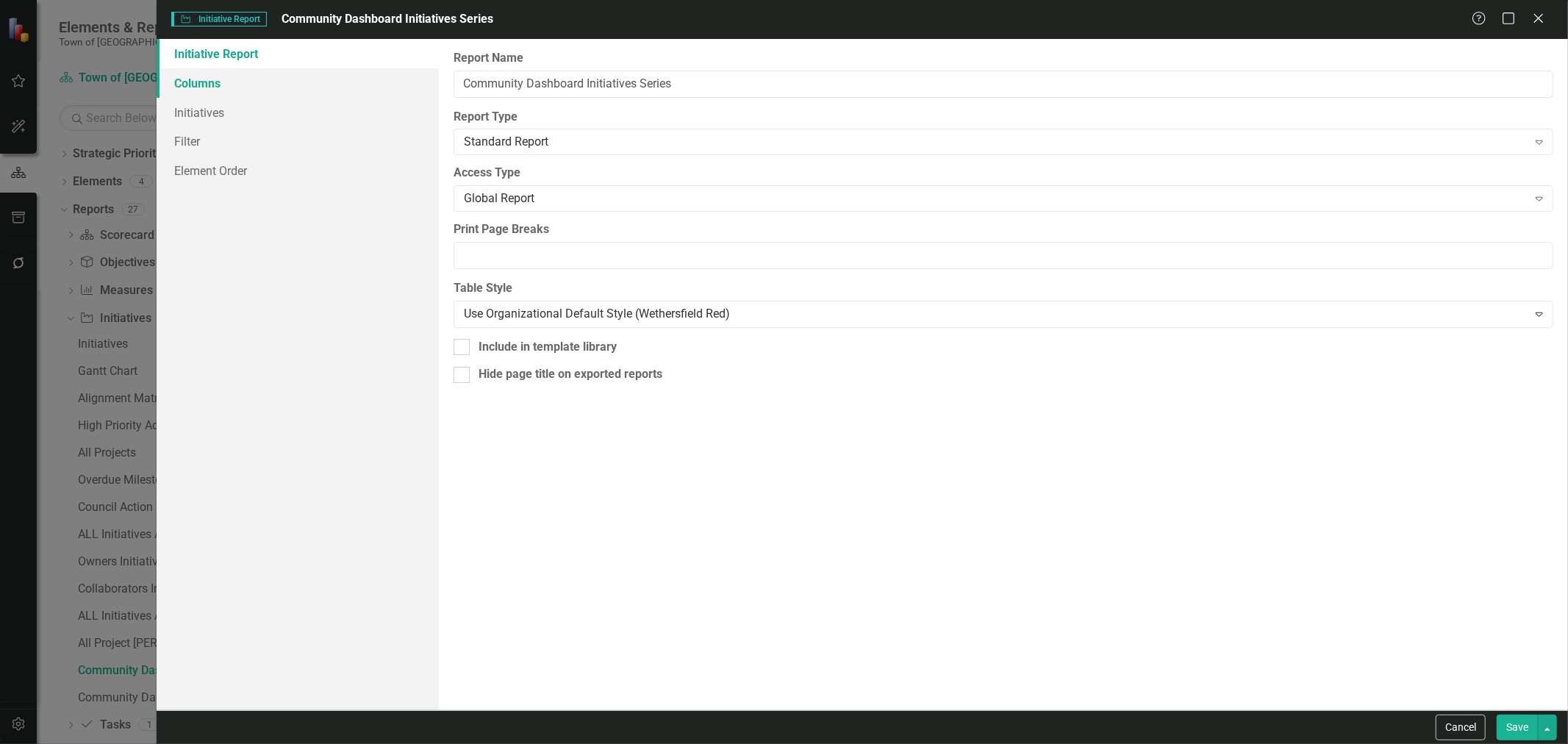
click at [192, 85] on link "Columns" at bounding box center [298, 83] width 282 height 29
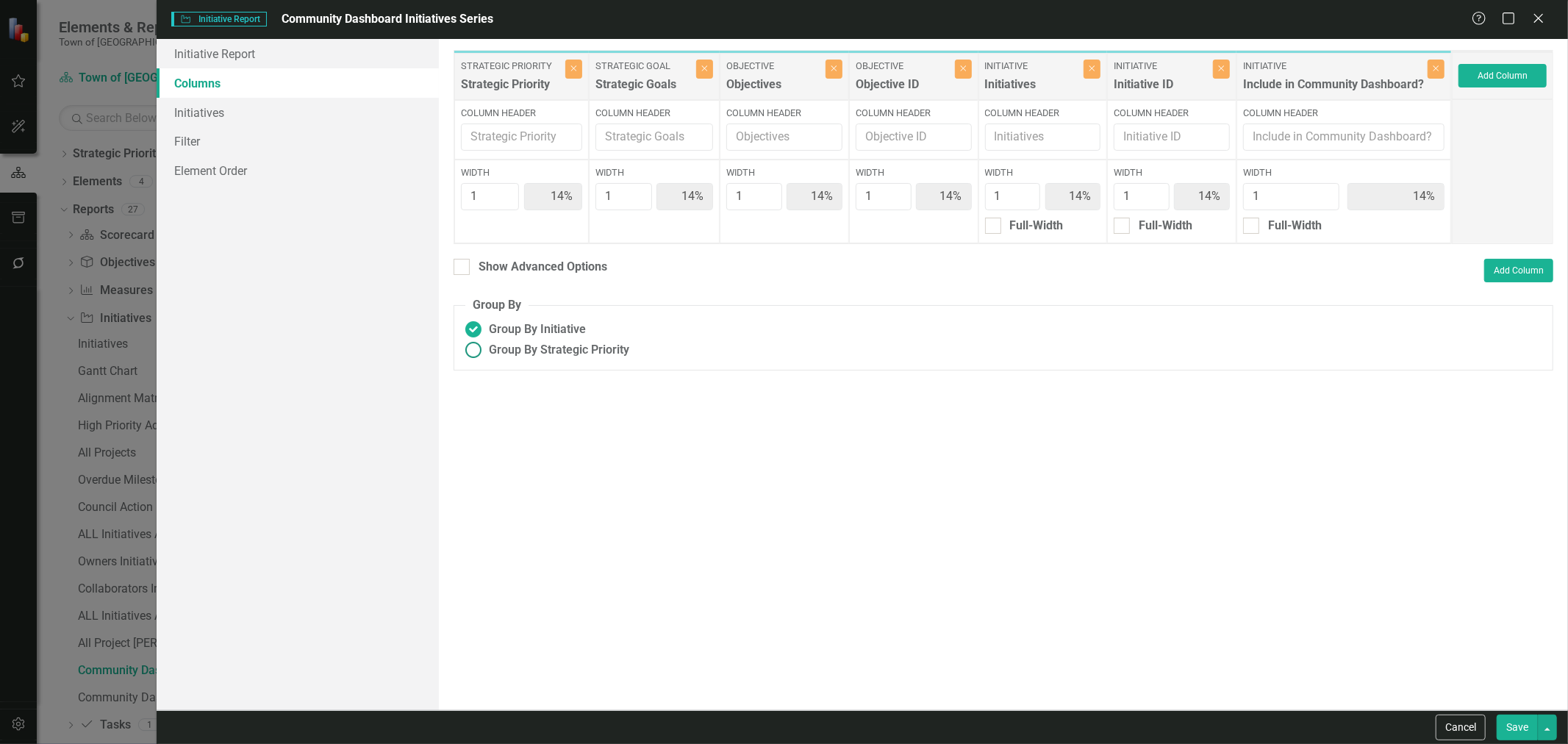
click at [527, 346] on span "Group By Strategic Priority" at bounding box center [558, 351] width 140 height 17
click at [485, 346] on input "Group By Strategic Priority" at bounding box center [474, 351] width 23 height 23
radio input "true"
click at [510, 337] on span "Group By Initiative" at bounding box center [537, 330] width 97 height 17
click at [485, 337] on input "Group By Initiative" at bounding box center [474, 330] width 23 height 23
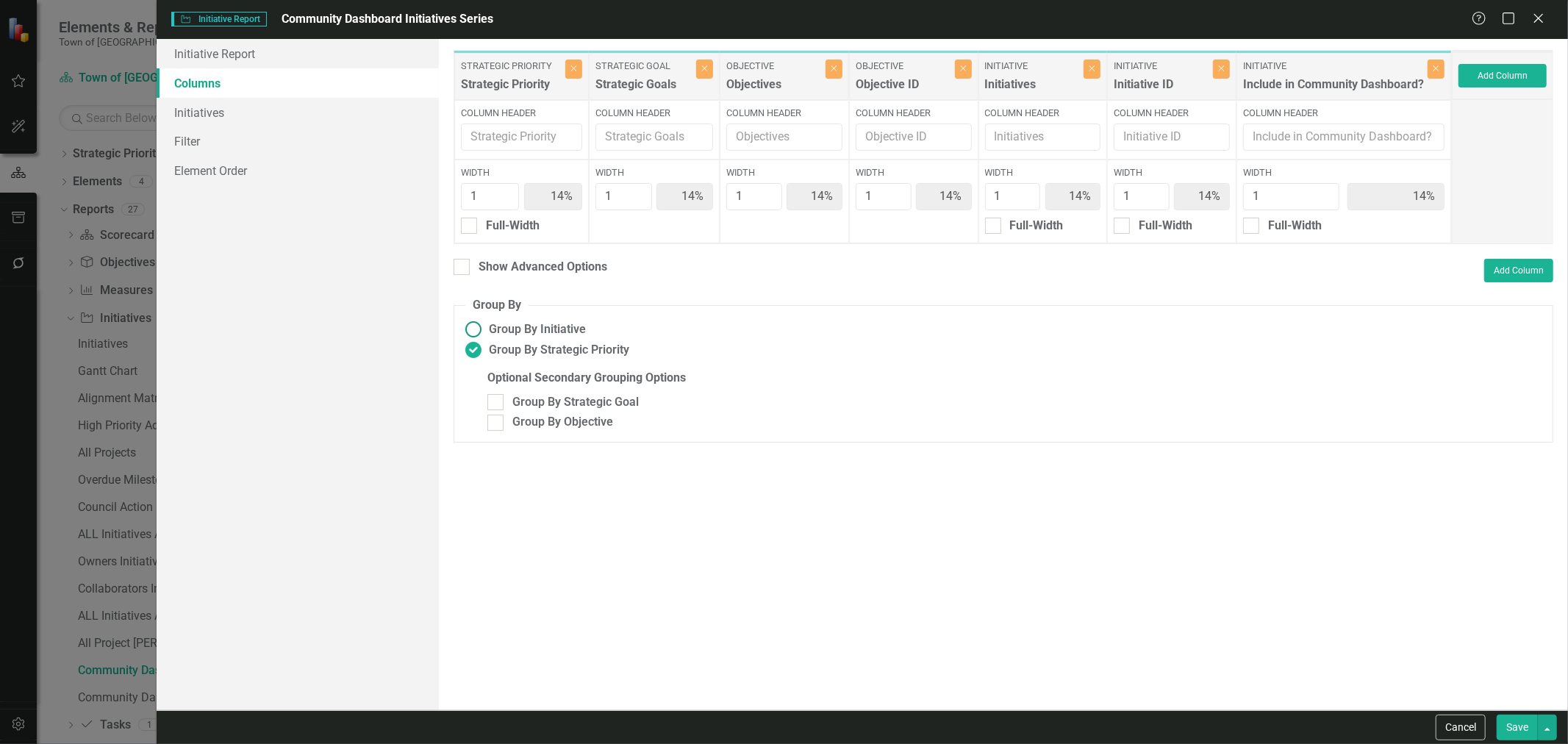
radio input "true"
click at [584, 348] on span "Group By Strategic Priority" at bounding box center [558, 351] width 140 height 17
click at [485, 348] on input "Group By Strategic Priority" at bounding box center [474, 351] width 23 height 23
radio input "true"
click at [541, 425] on div "Group By Objective" at bounding box center [563, 423] width 100 height 17
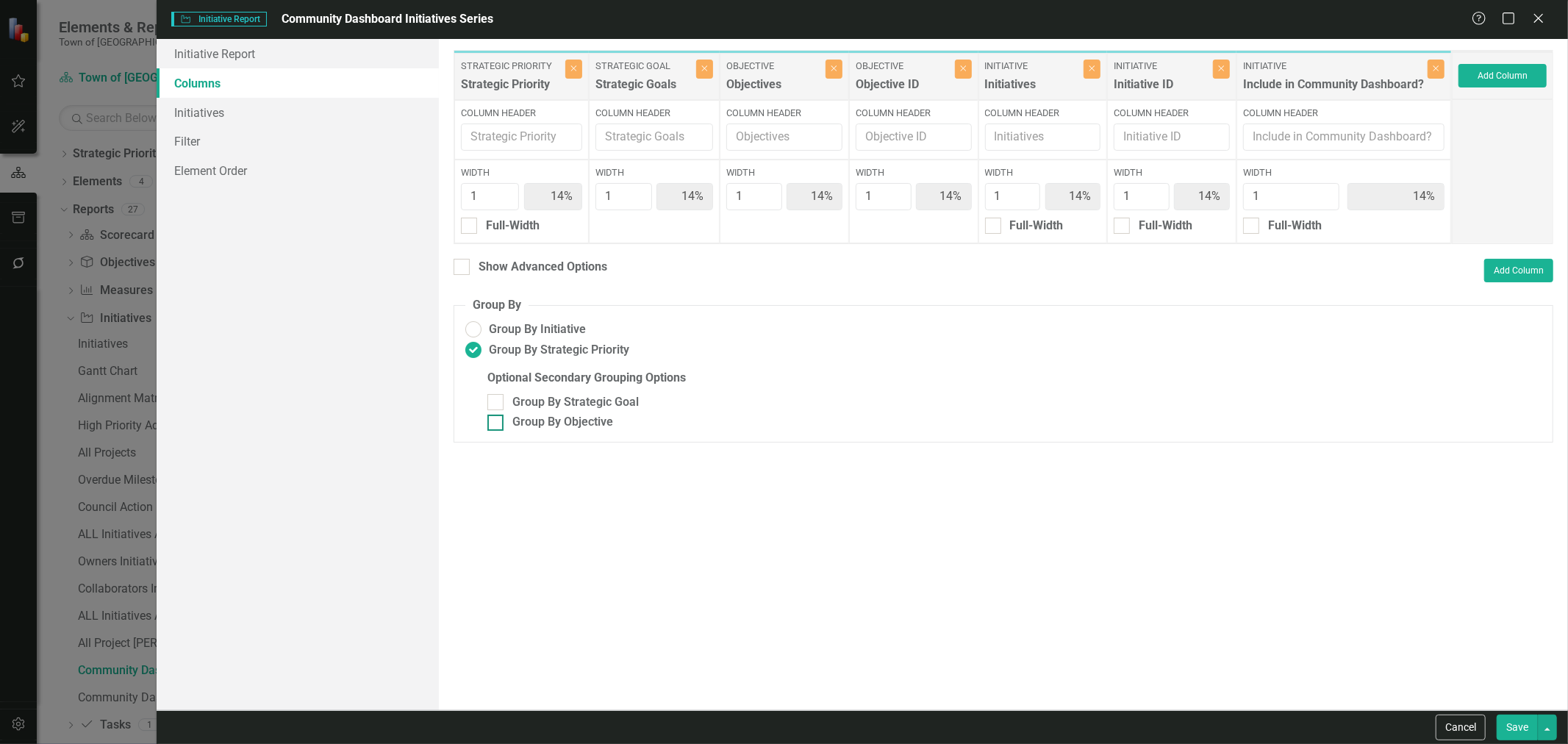
click at [498, 424] on input "Group By Objective" at bounding box center [493, 419] width 10 height 10
checkbox input "true"
click at [1468, 725] on button "Cancel" at bounding box center [1461, 728] width 50 height 26
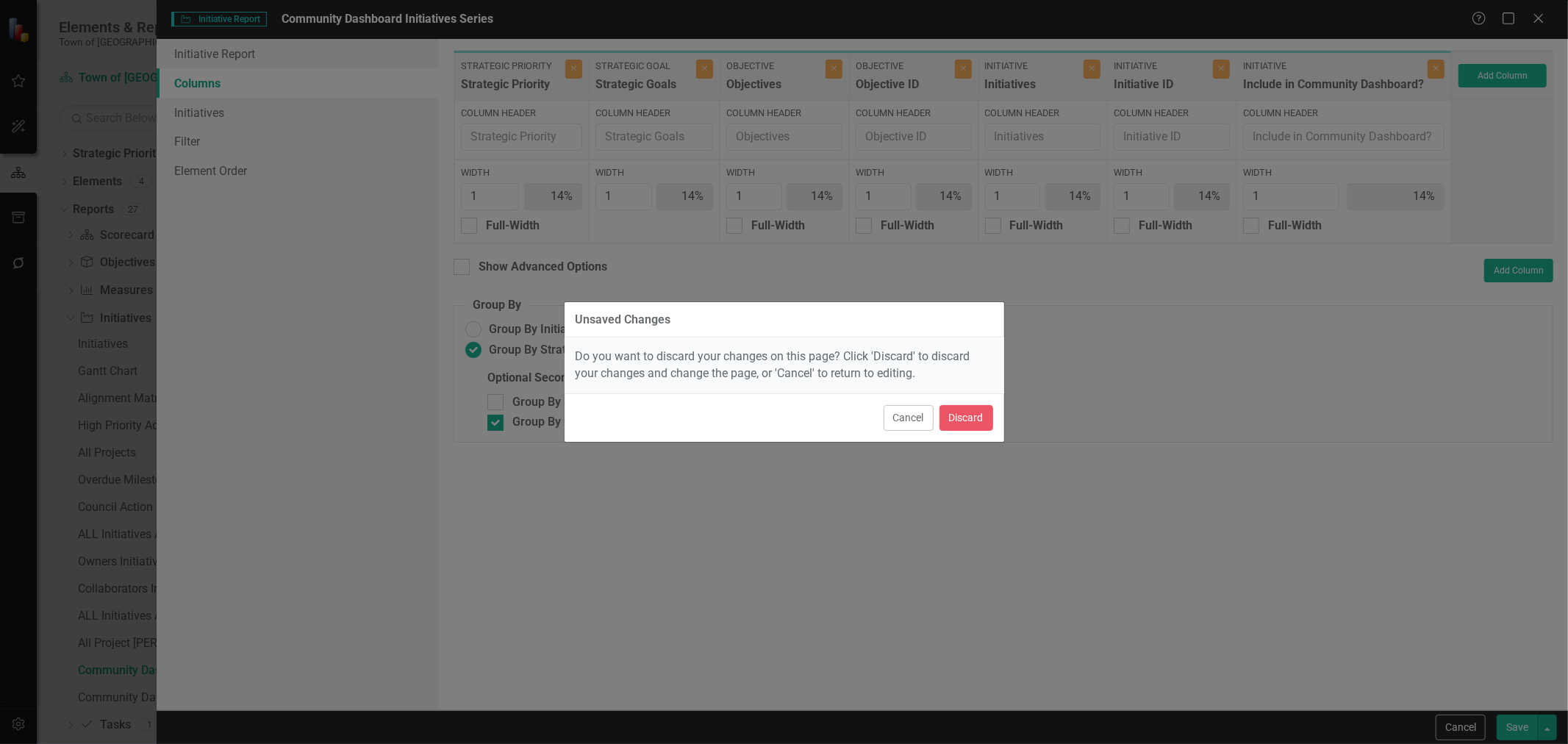
click at [934, 412] on div "Cancel Discard" at bounding box center [784, 417] width 440 height 48
click at [954, 421] on button "Discard" at bounding box center [967, 417] width 54 height 26
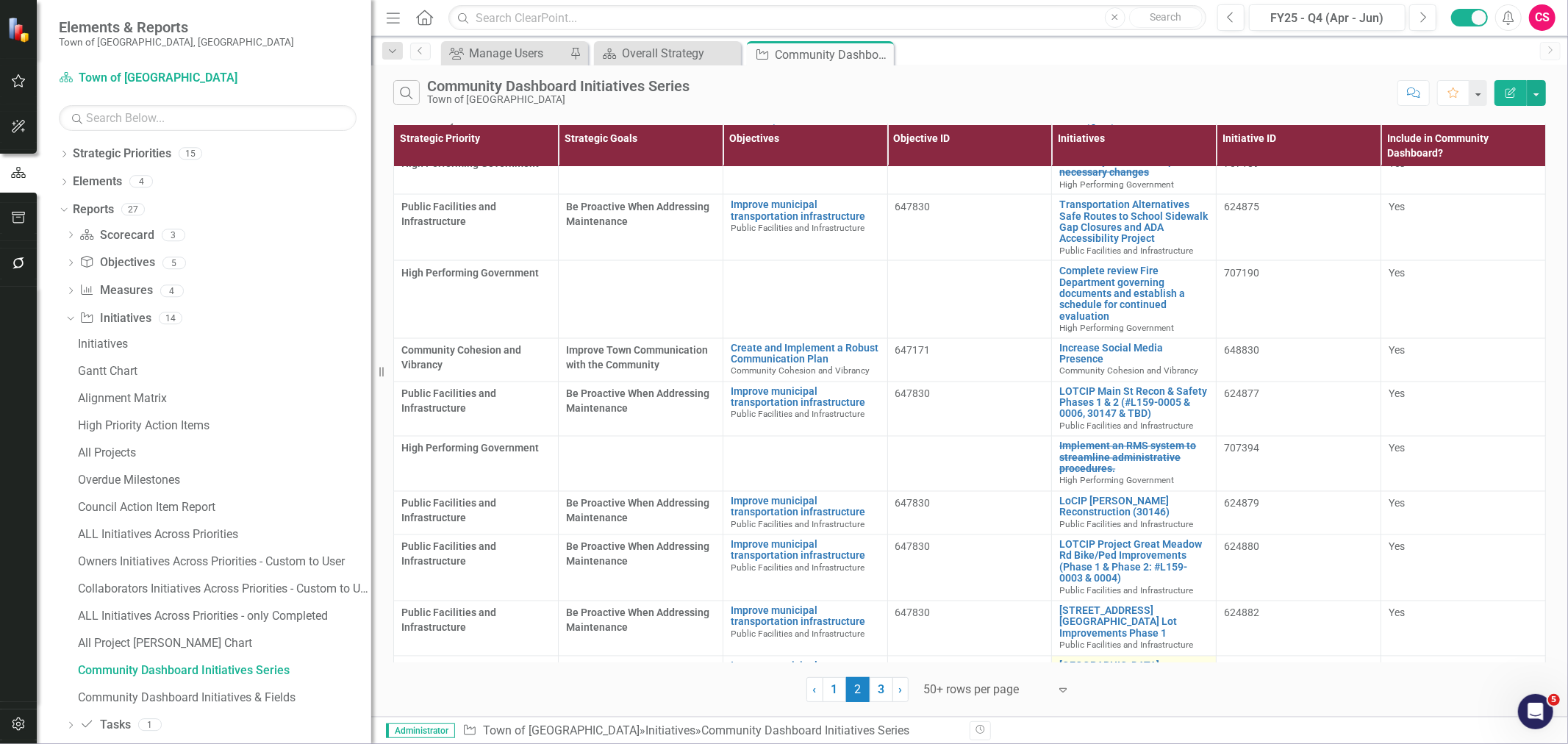
scroll to position [2264, 0]
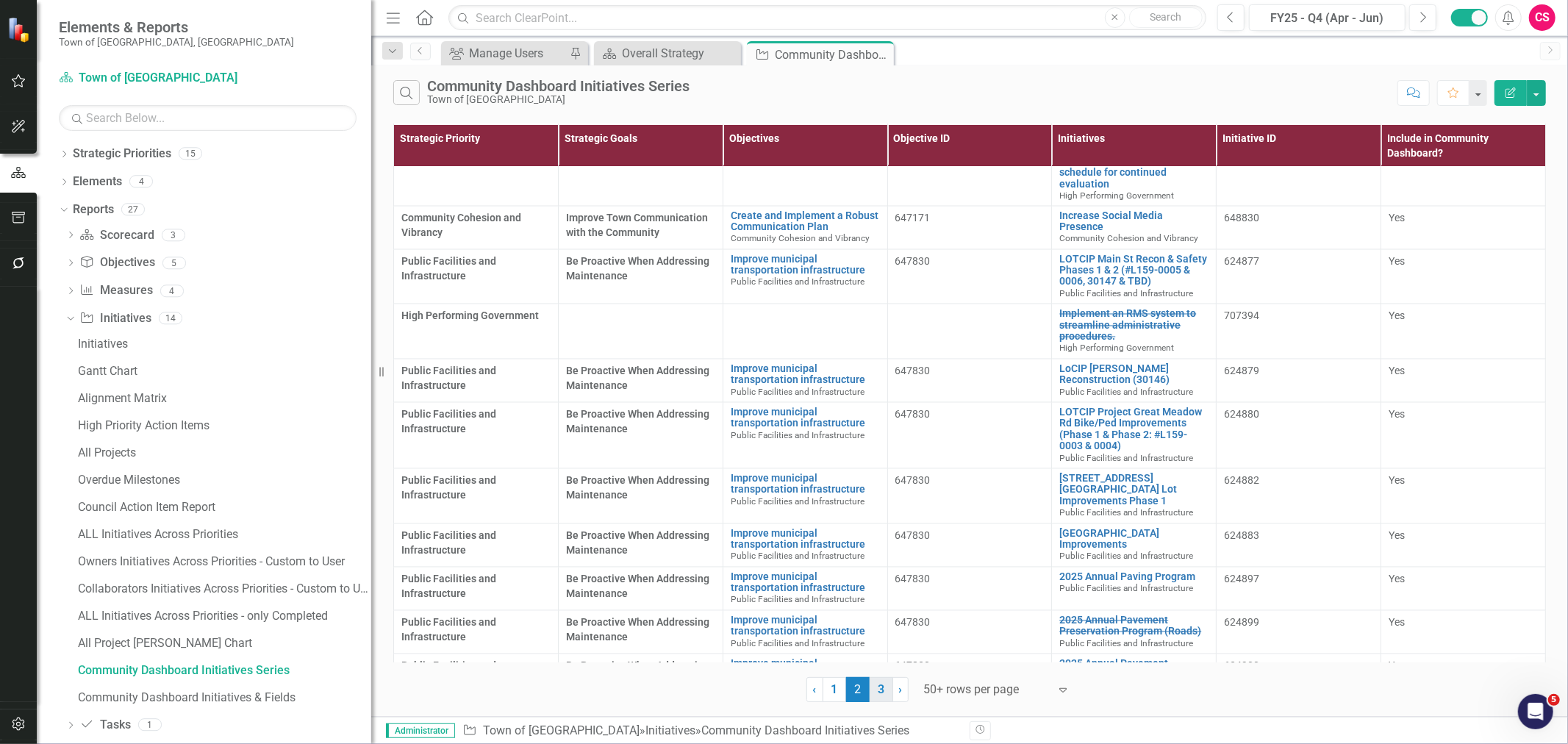
click at [885, 693] on link "3" at bounding box center [881, 690] width 23 height 25
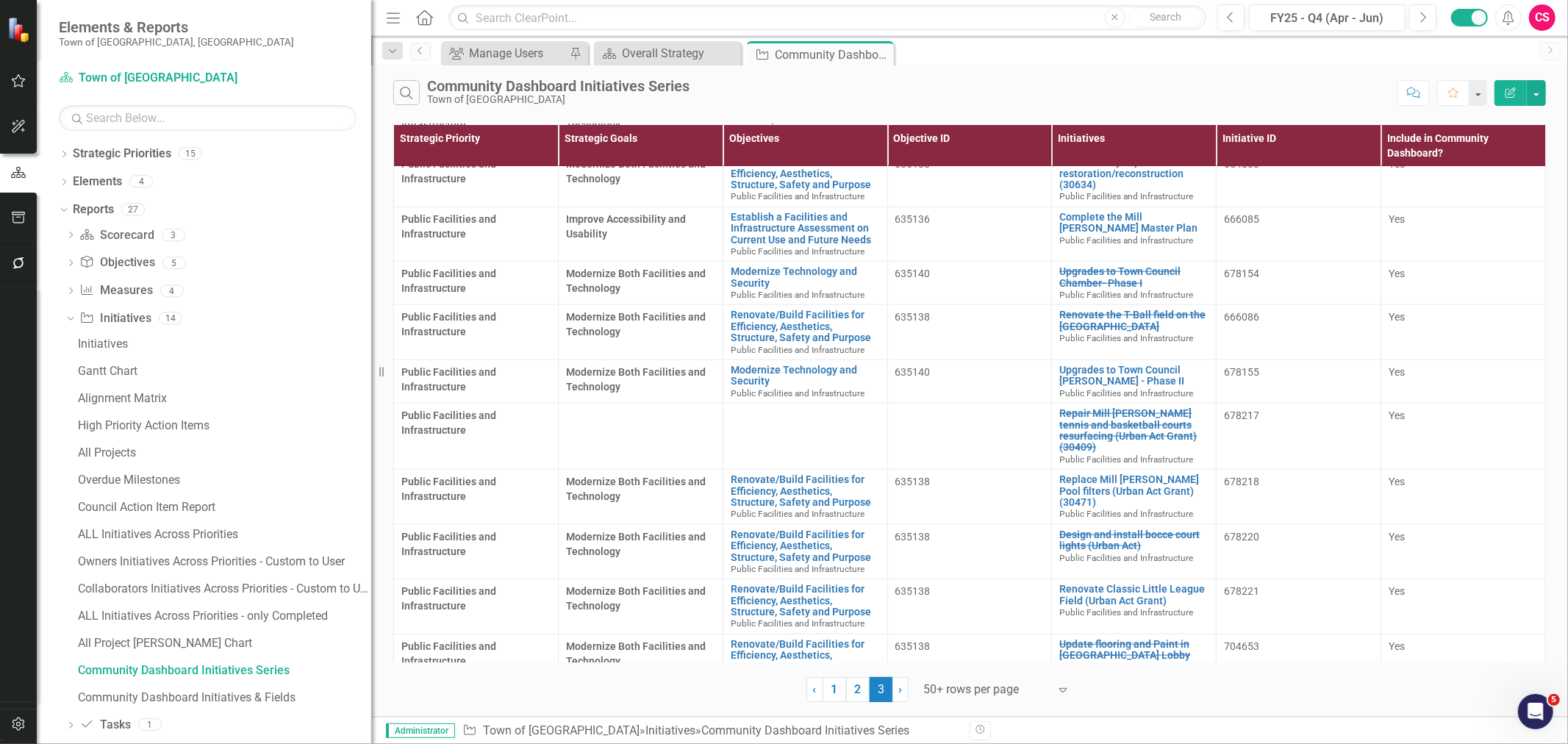
scroll to position [1609, 0]
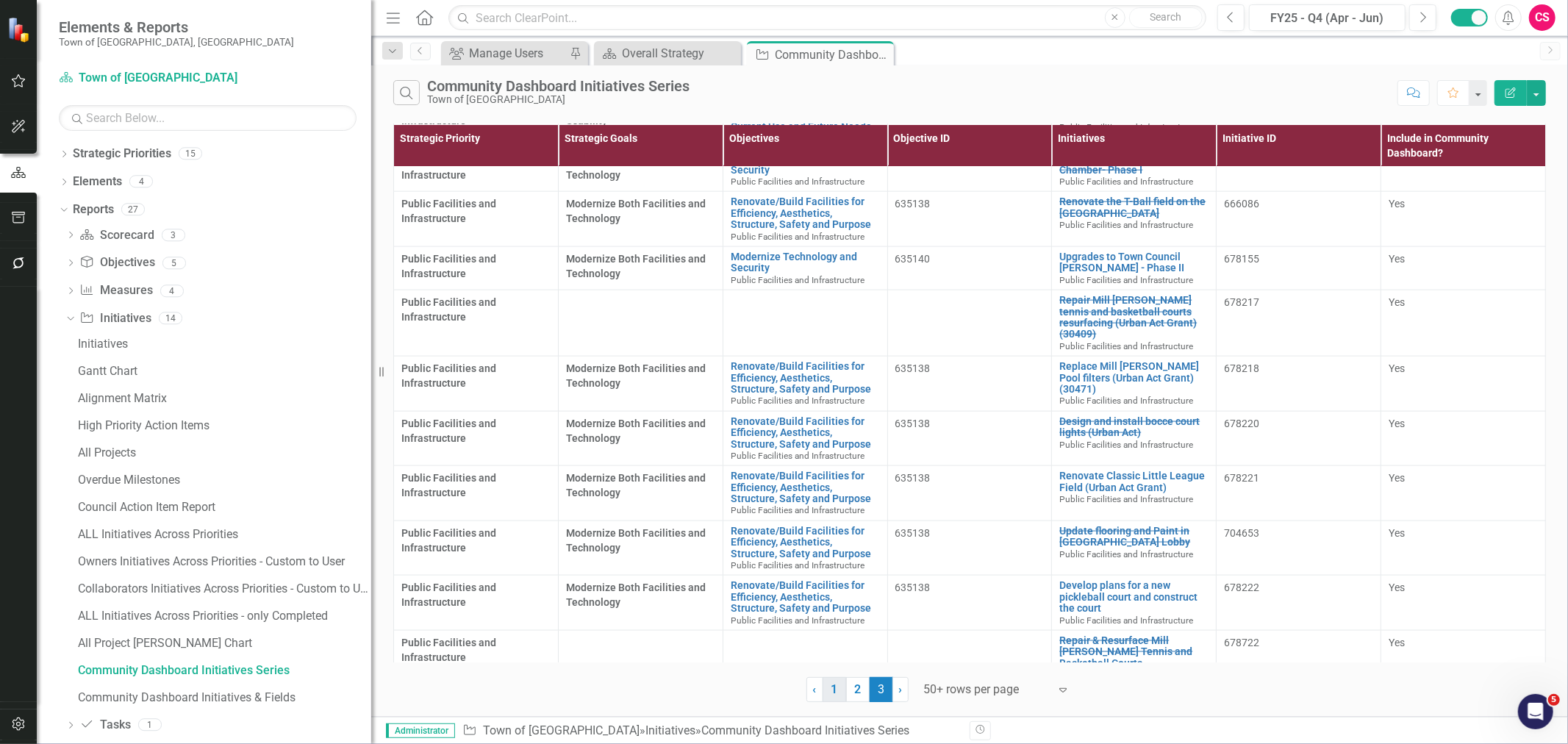
click at [830, 696] on link "1" at bounding box center [835, 690] width 23 height 25
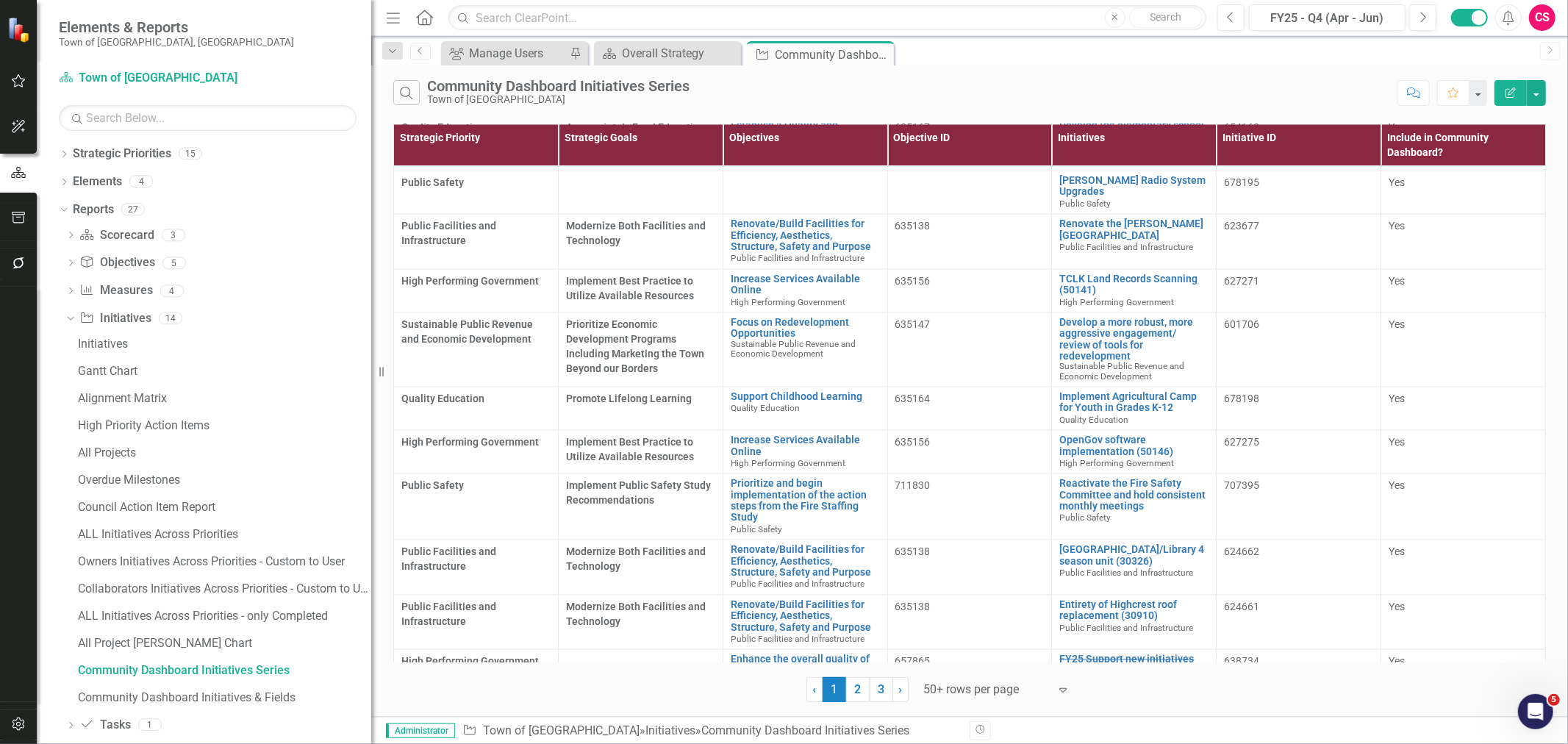
scroll to position [2486, 0]
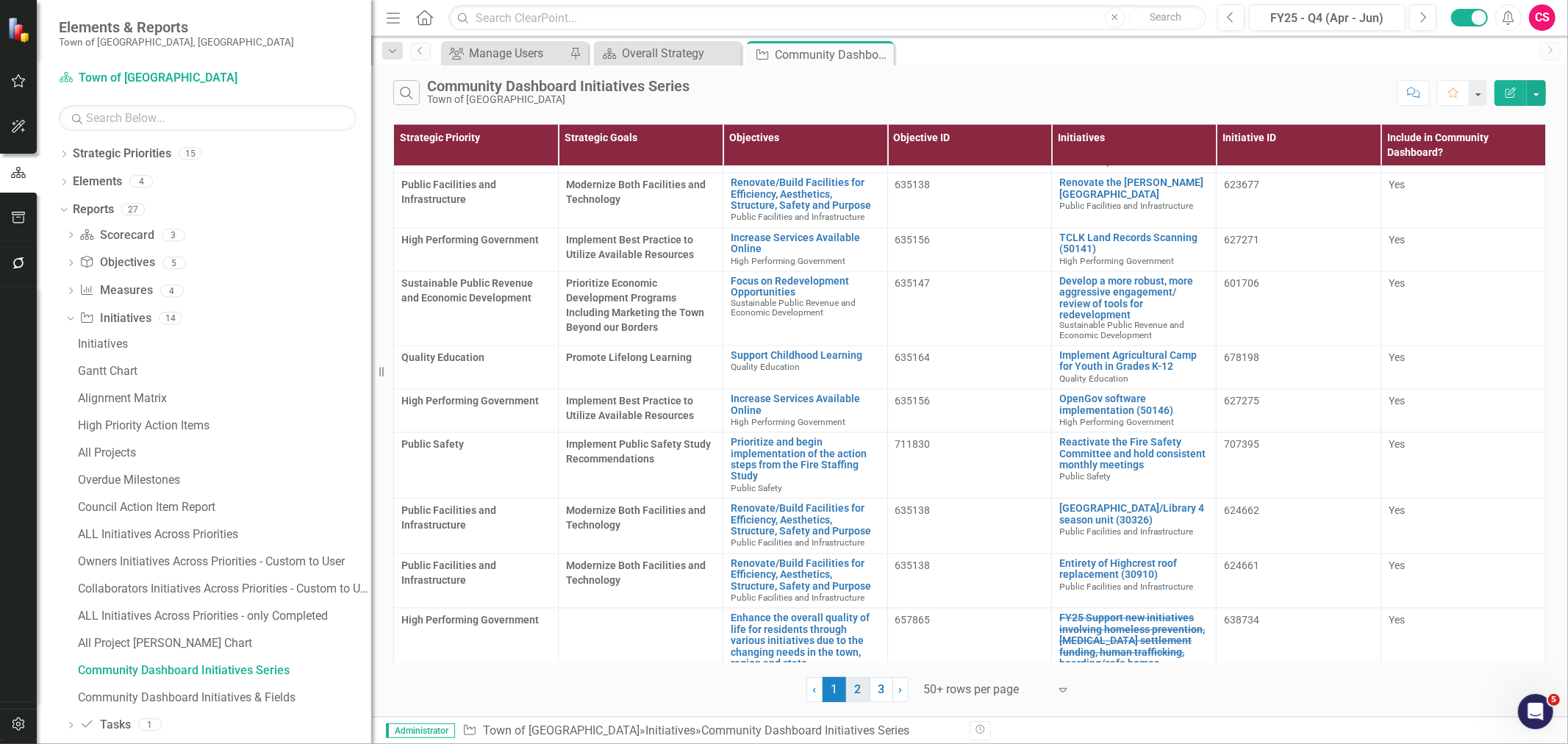
click at [857, 694] on link "2" at bounding box center [858, 690] width 23 height 25
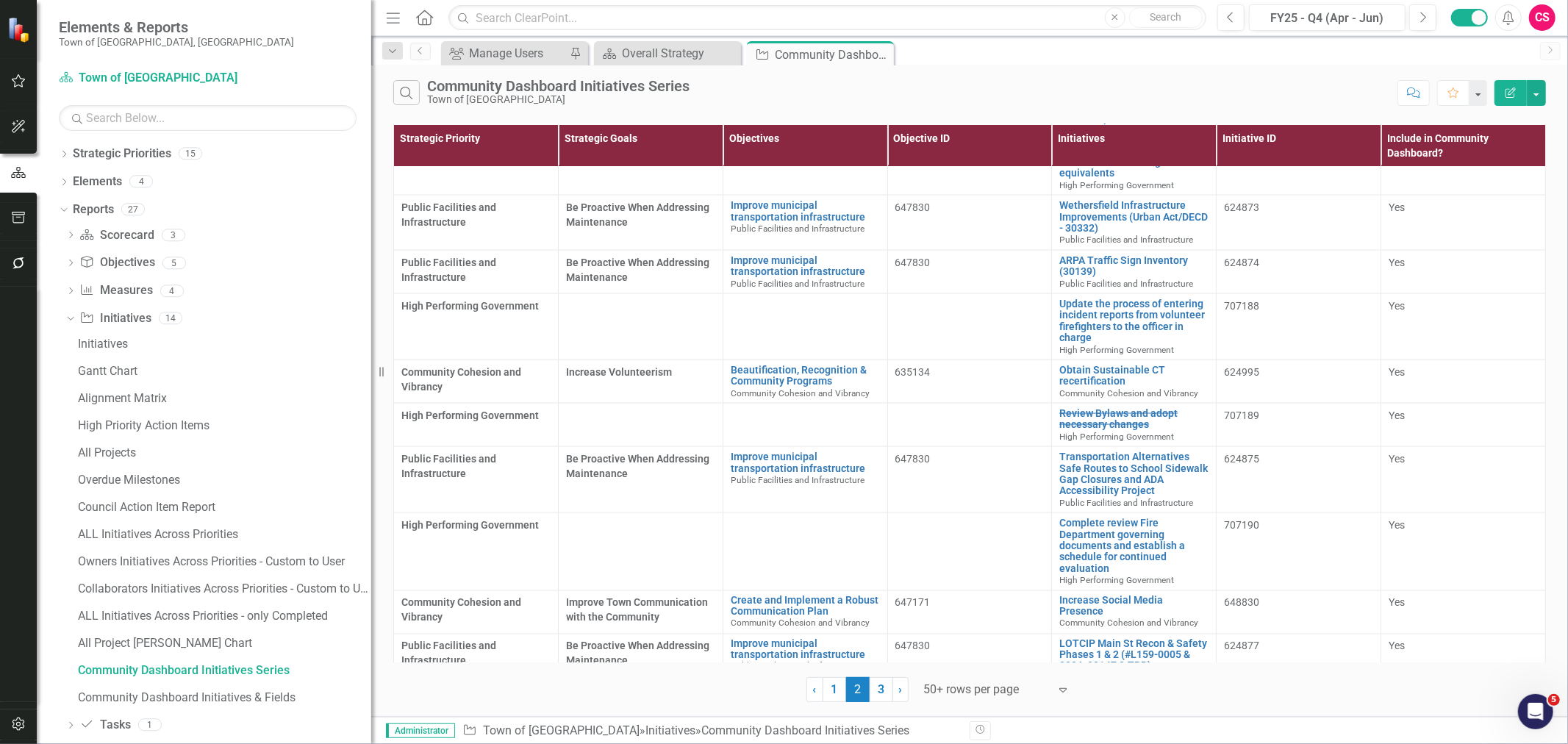
scroll to position [2264, 0]
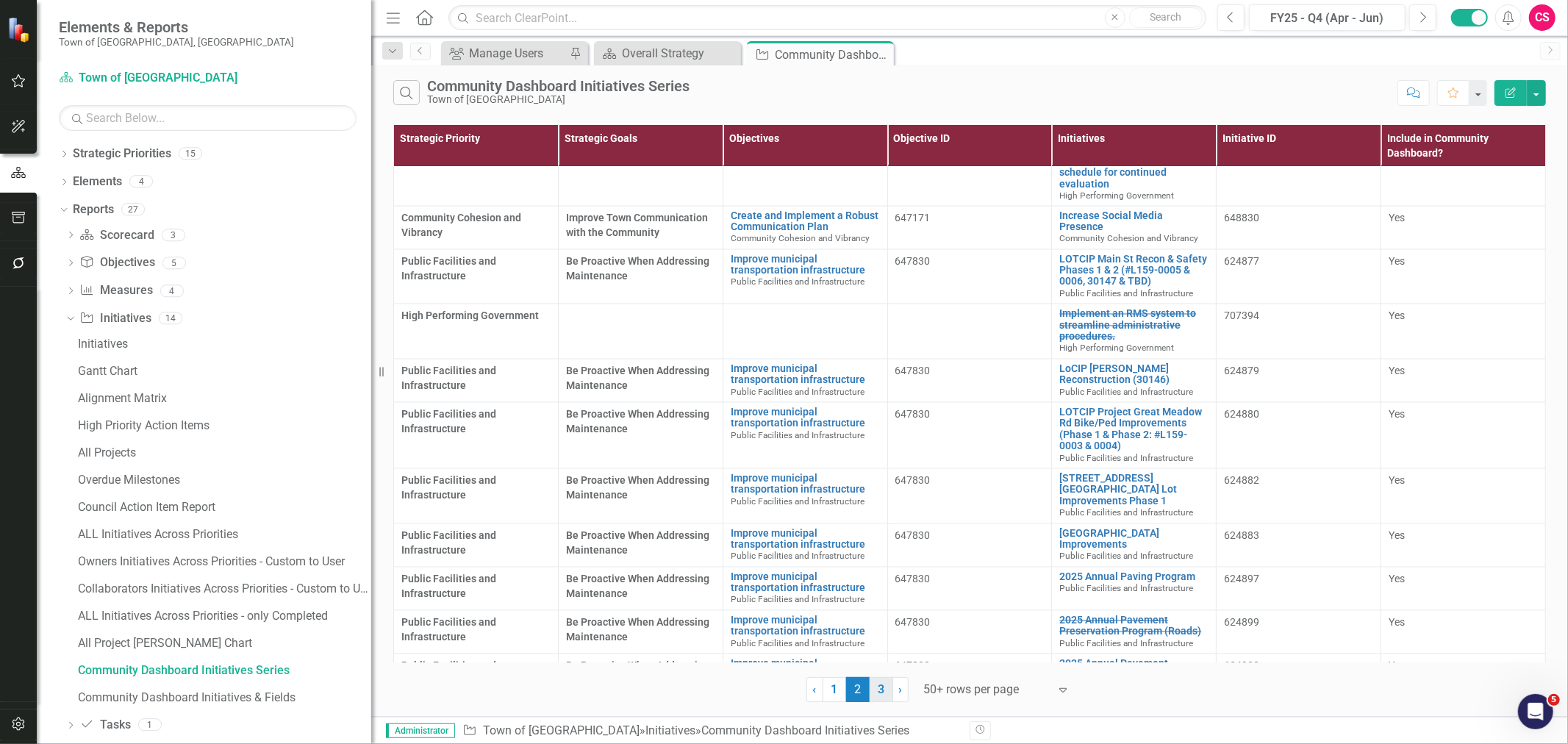
click at [876, 691] on link "3" at bounding box center [881, 690] width 23 height 25
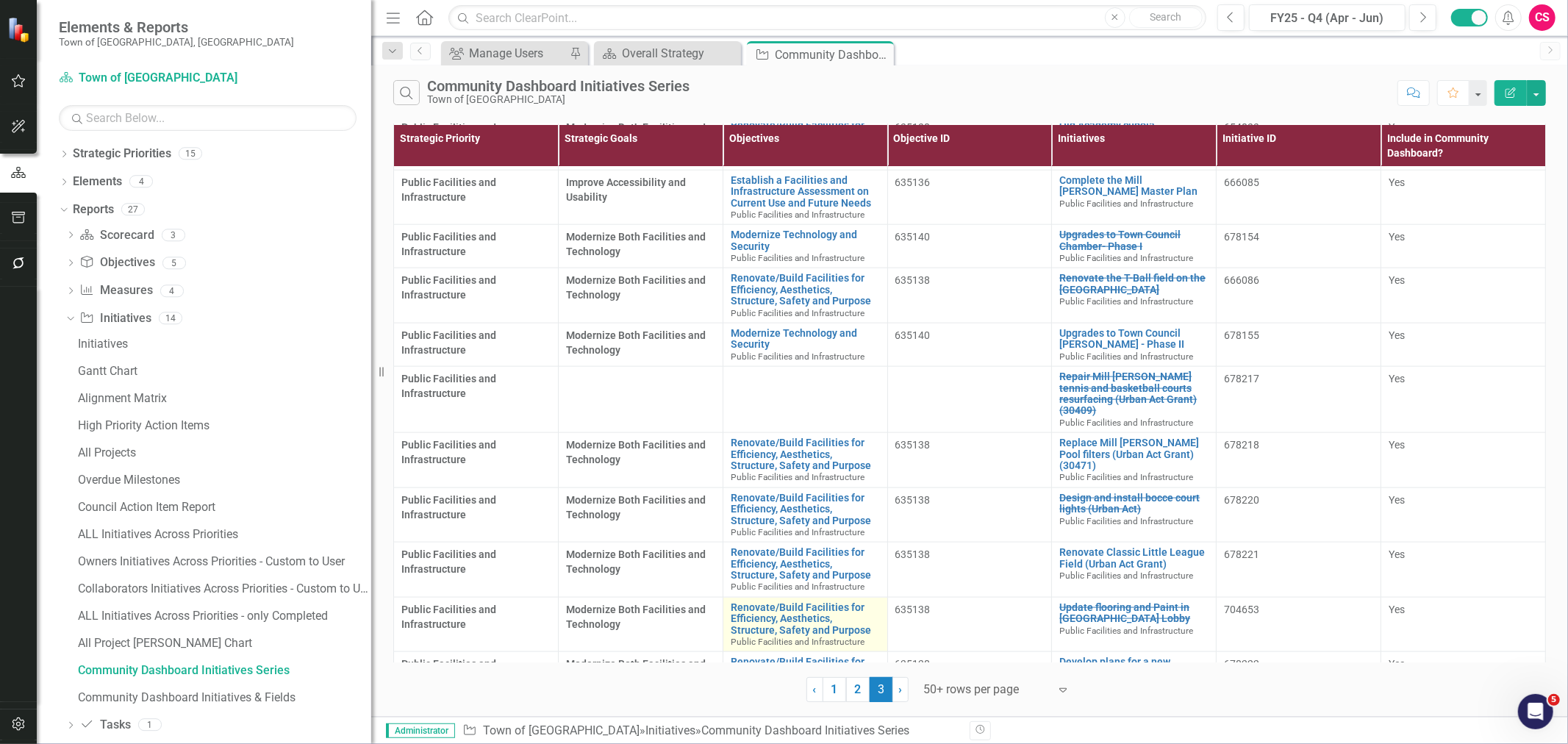
scroll to position [1609, 0]
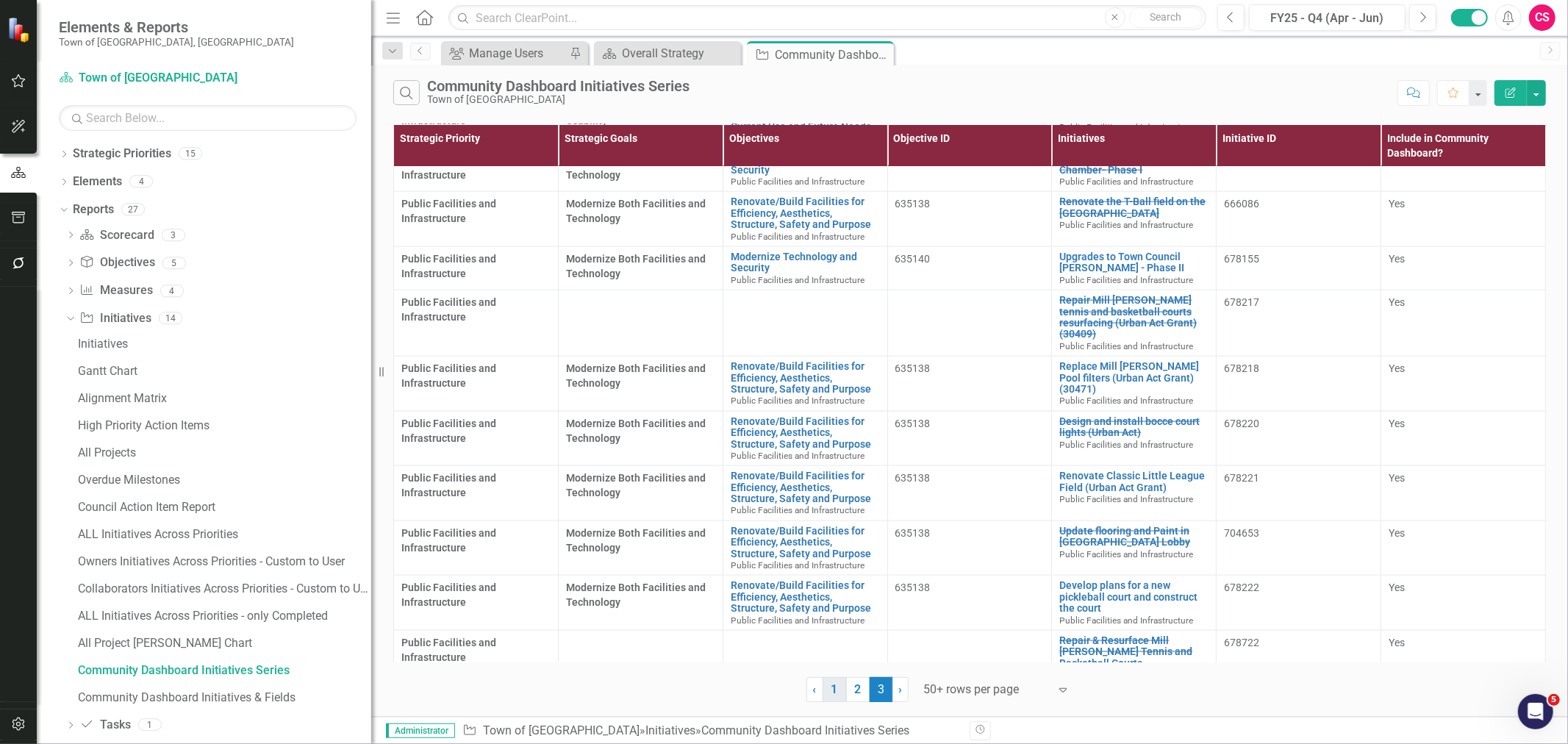
click at [830, 692] on link "1" at bounding box center [835, 690] width 23 height 25
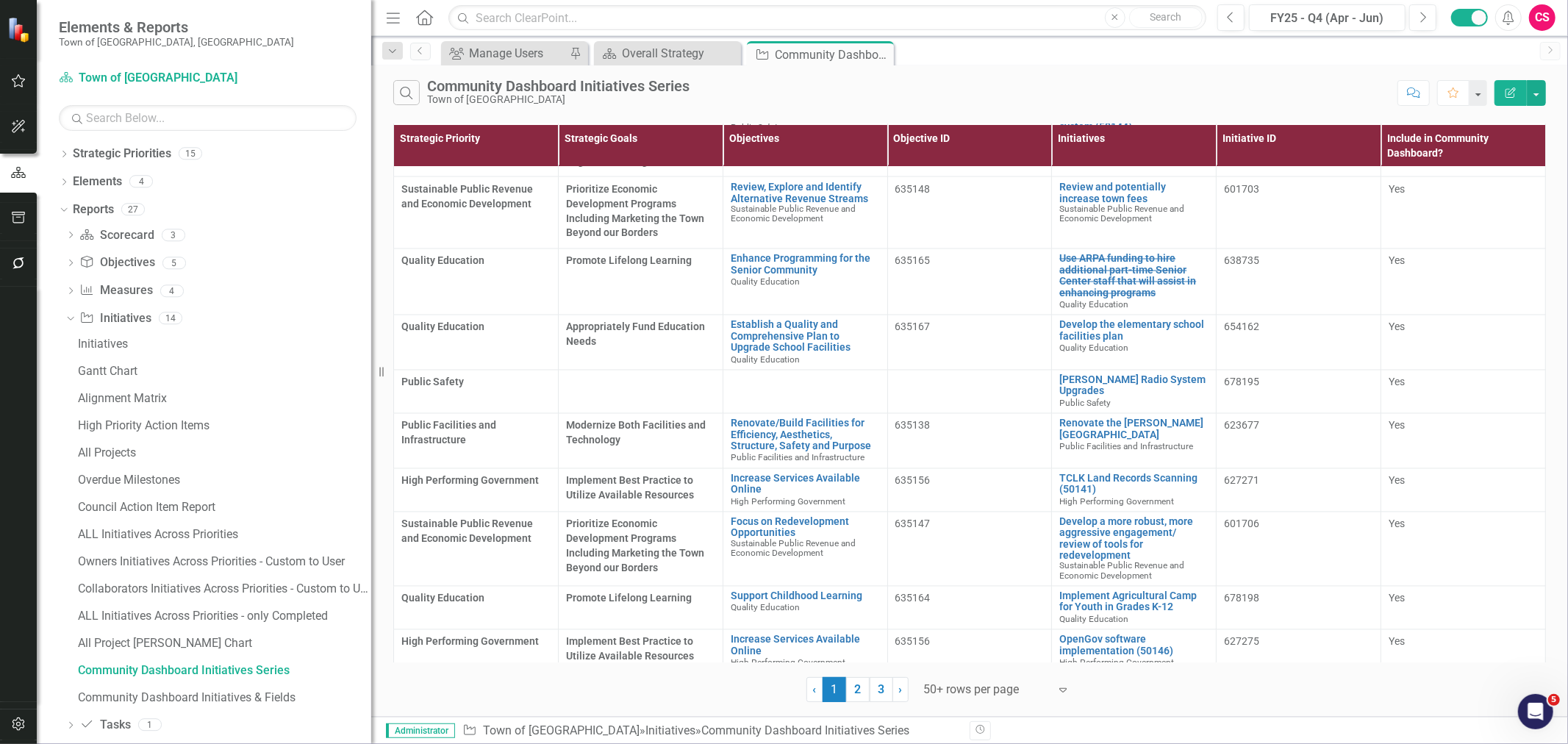
scroll to position [2486, 0]
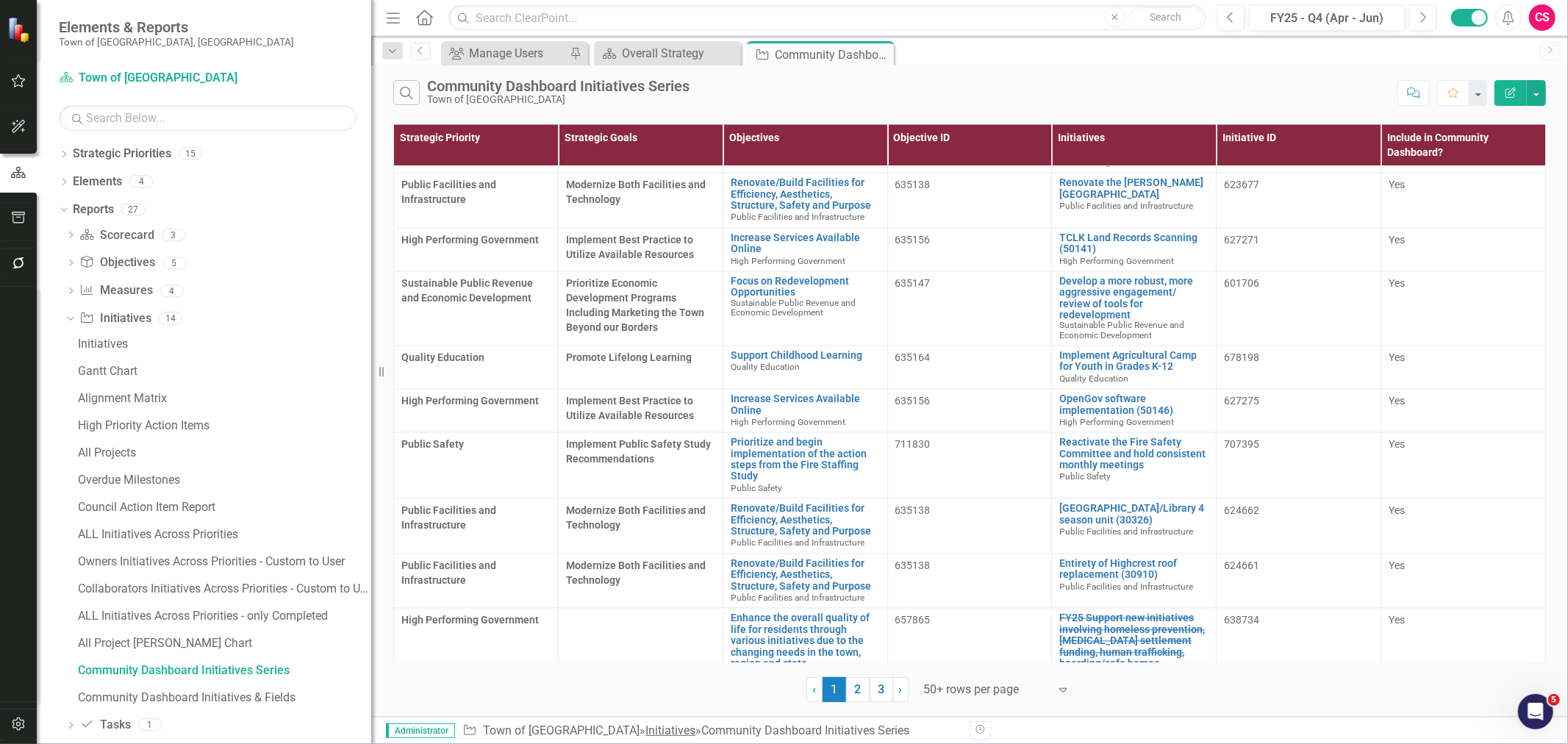
click at [648, 725] on link "Initiatives" at bounding box center [670, 730] width 50 height 14
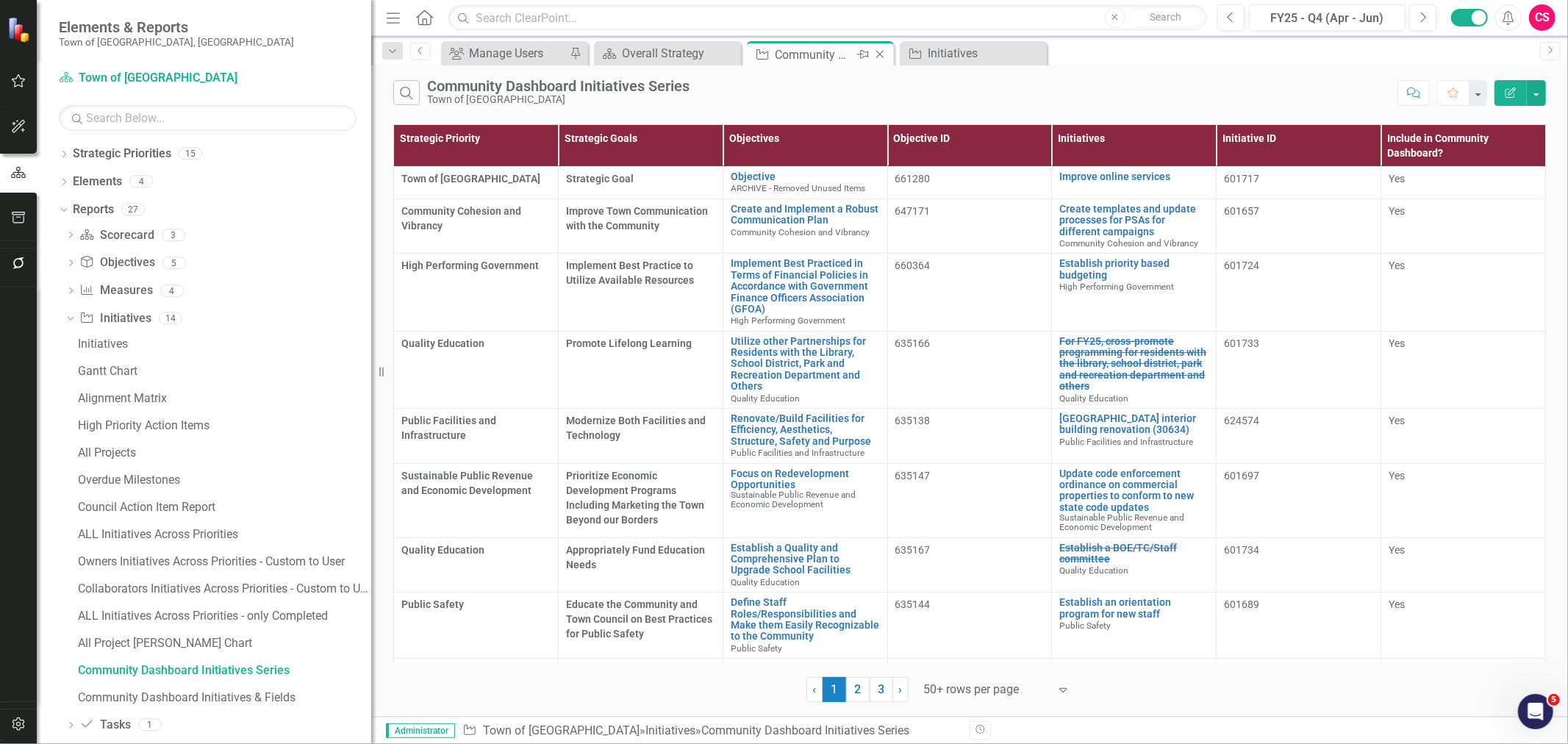
click at [858, 60] on icon "Pin" at bounding box center [863, 54] width 12 height 14
